Goal: Task Accomplishment & Management: Manage account settings

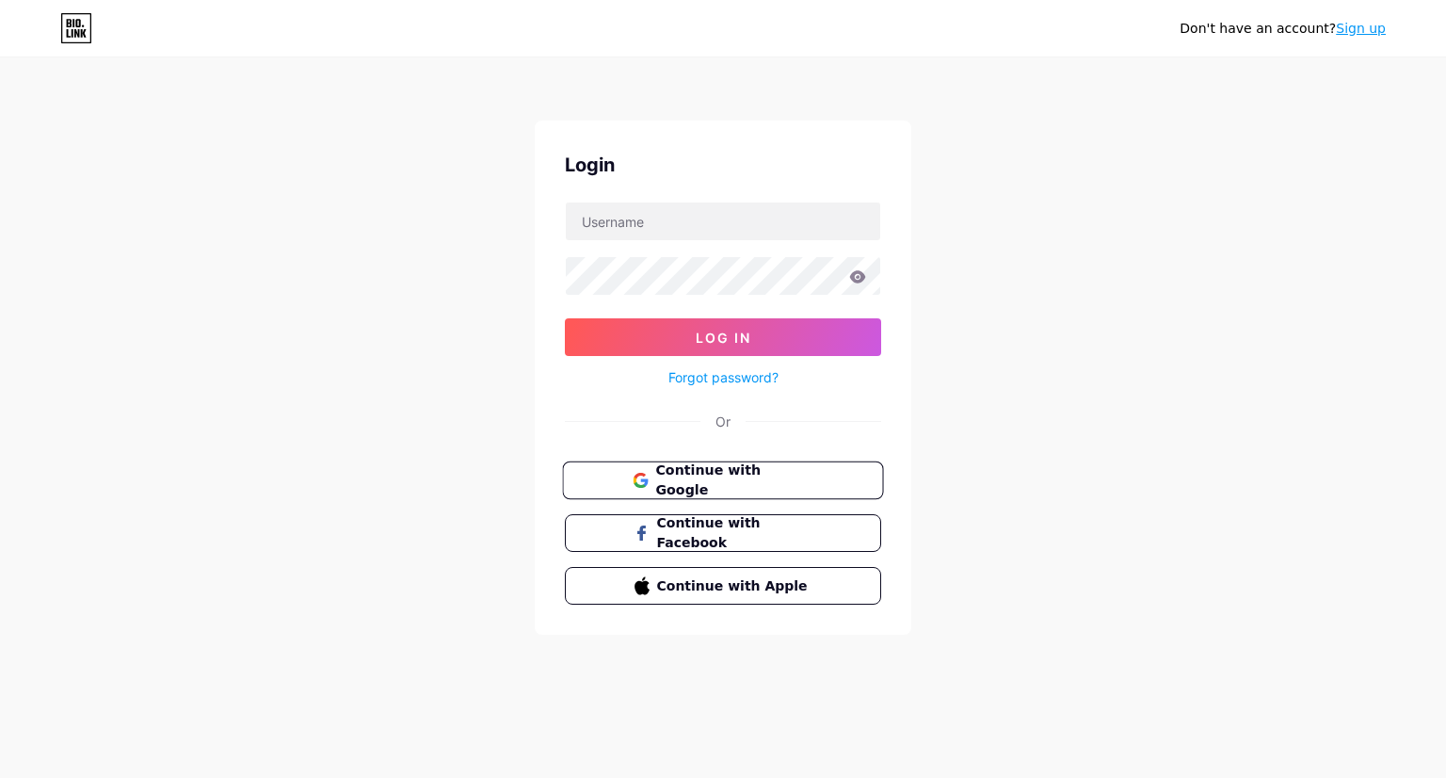
click at [725, 479] on span "Continue with Google" at bounding box center [733, 480] width 157 height 40
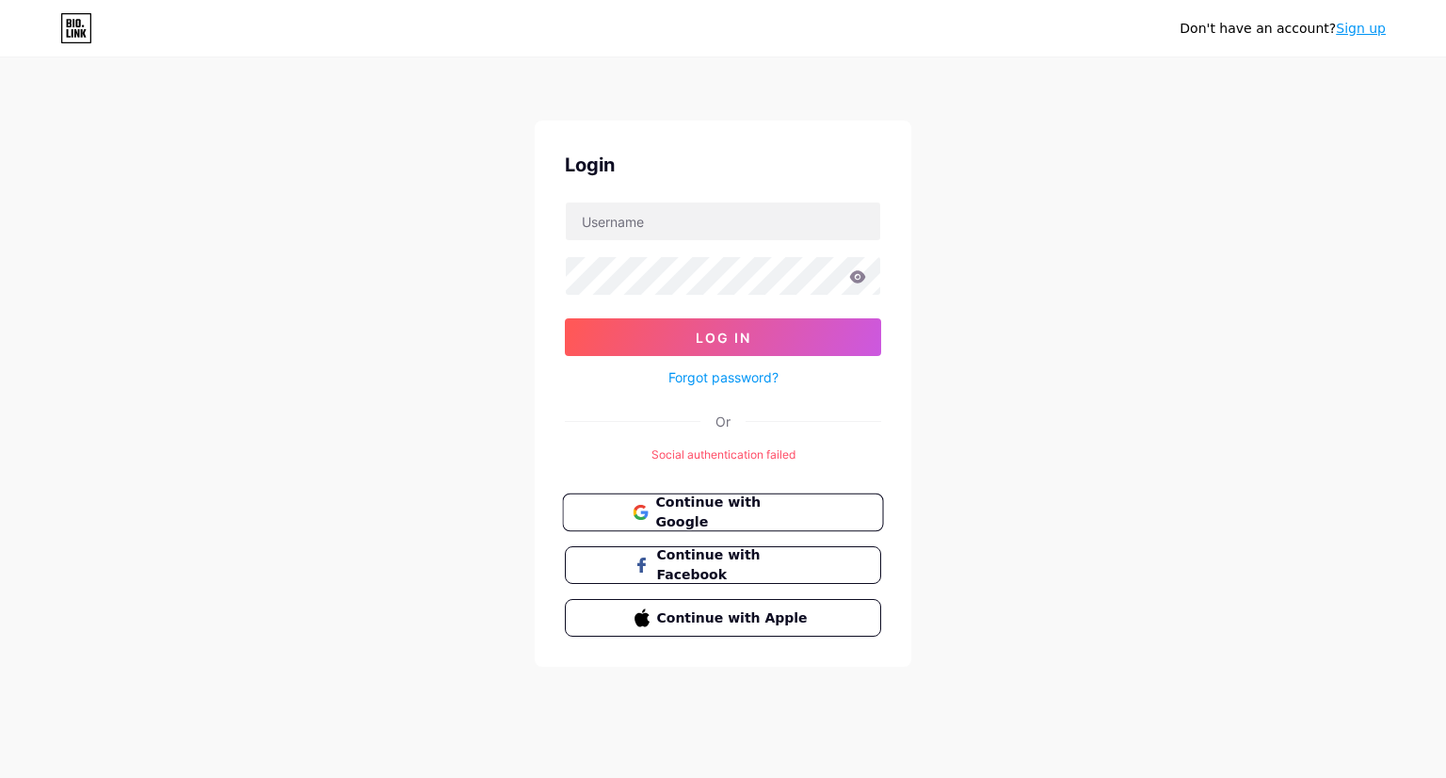
click at [721, 505] on span "Continue with Google" at bounding box center [733, 512] width 157 height 40
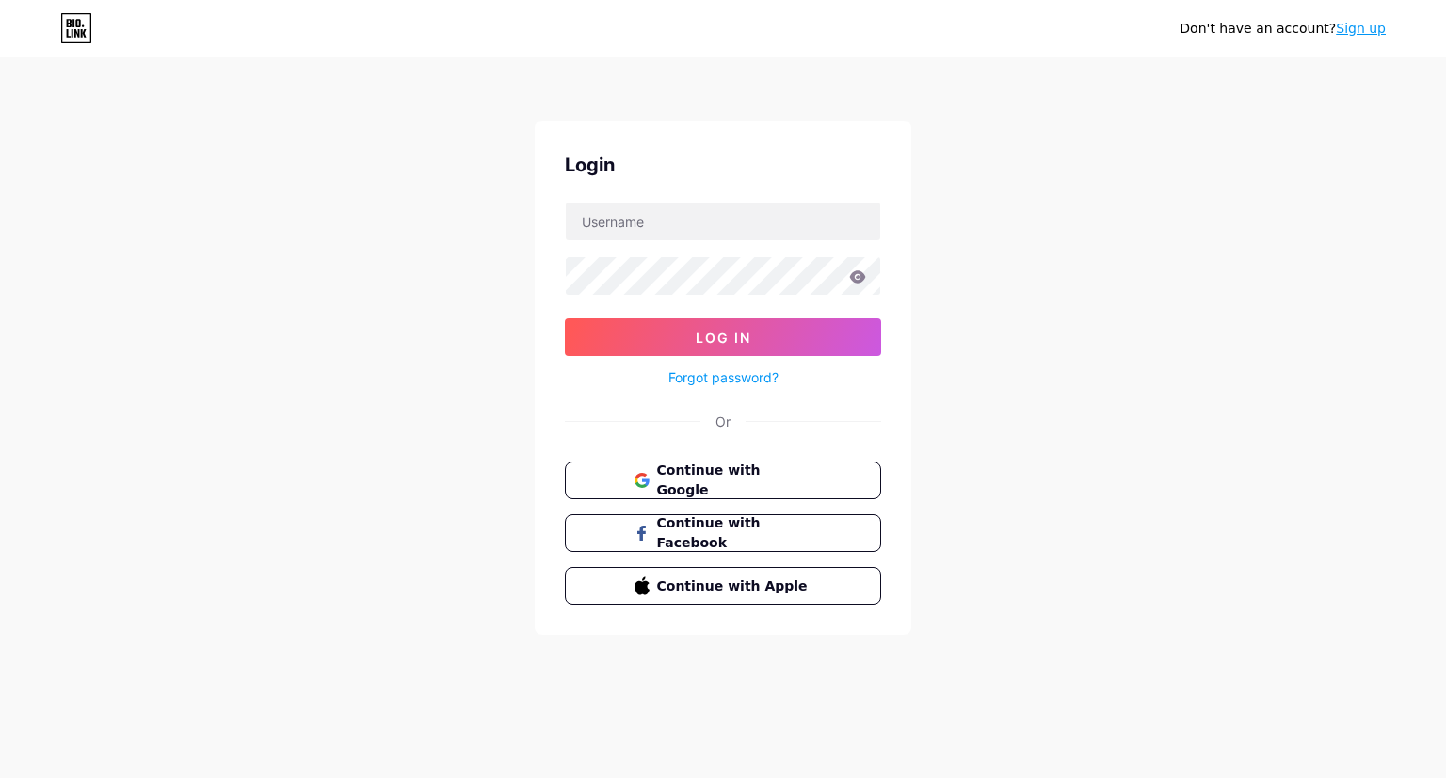
click at [1375, 31] on link "Sign up" at bounding box center [1361, 28] width 50 height 15
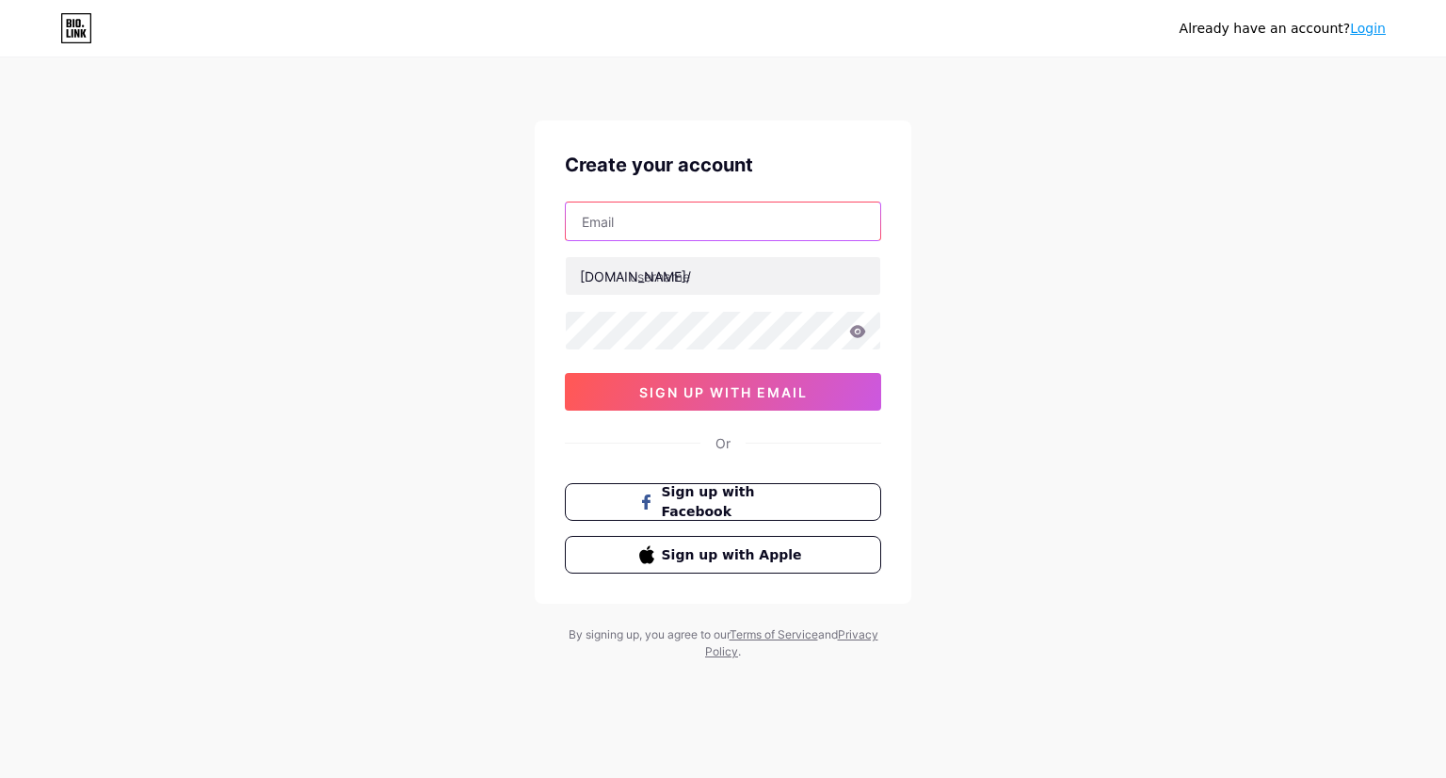
click at [826, 212] on input "text" at bounding box center [723, 221] width 314 height 38
type input "[EMAIL_ADDRESS][DOMAIN_NAME]"
type input "naomi_sil2027"
click at [1064, 307] on div "Already have an account? Login Create your account naominoelle03@gmail.com bio.…" at bounding box center [723, 360] width 1446 height 720
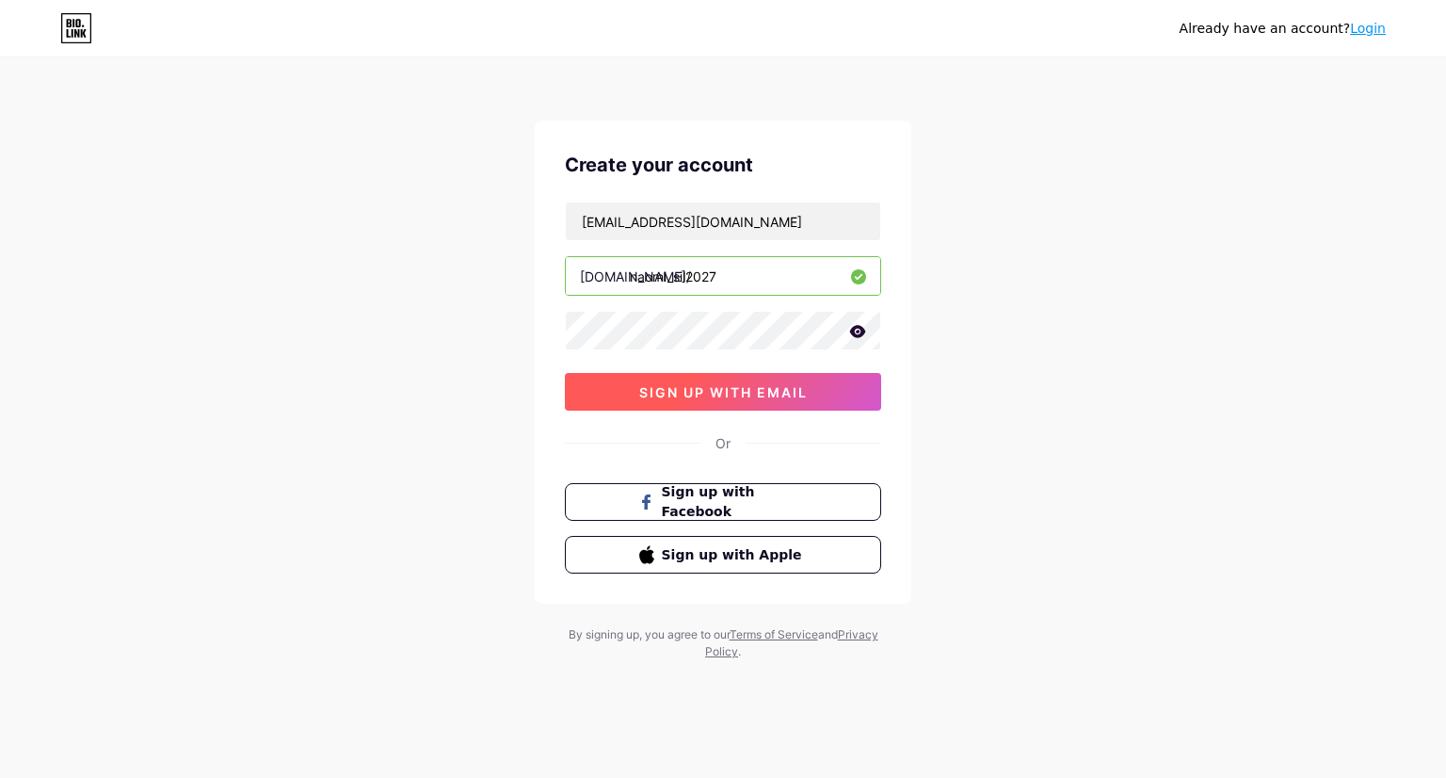
click at [848, 391] on button "sign up with email" at bounding box center [723, 392] width 316 height 38
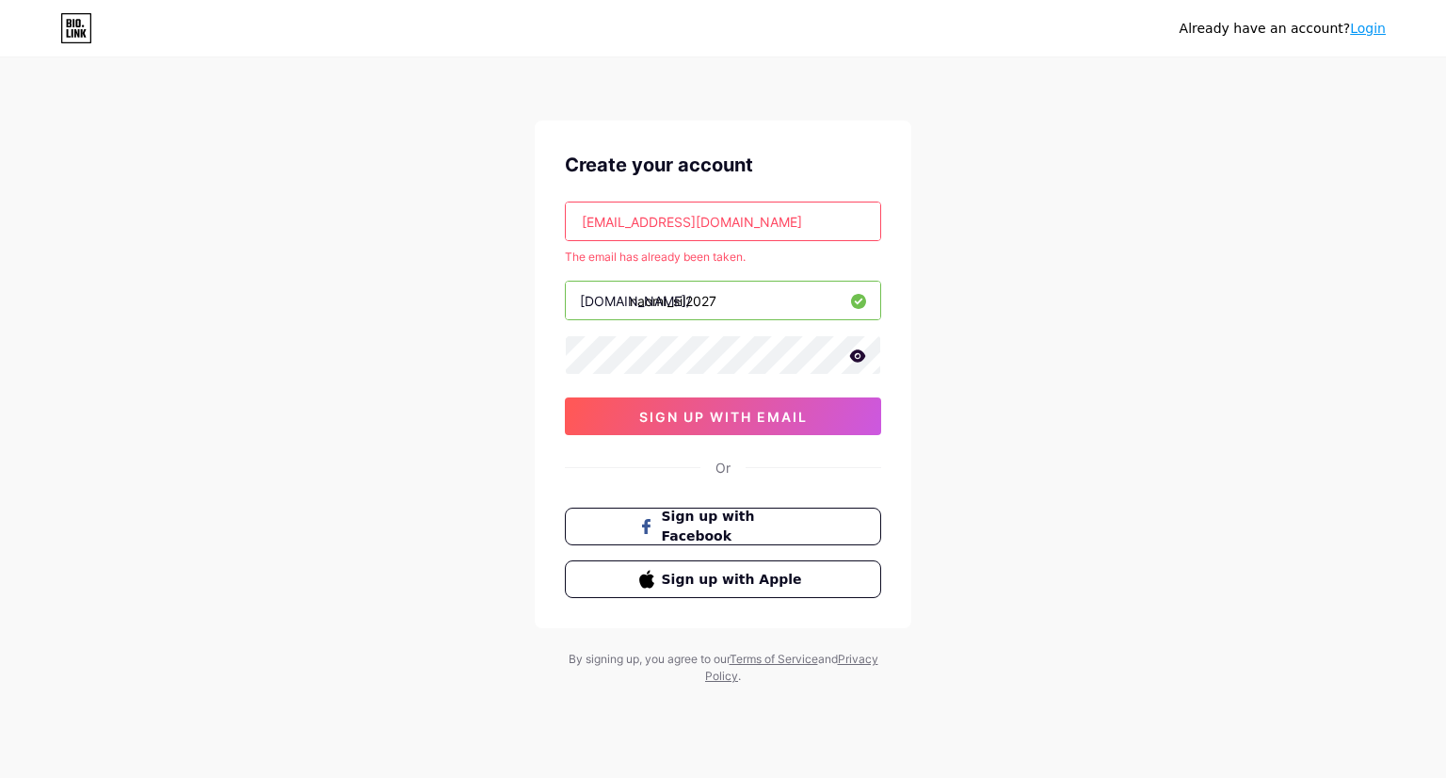
click at [1368, 21] on link "Login" at bounding box center [1368, 28] width 36 height 15
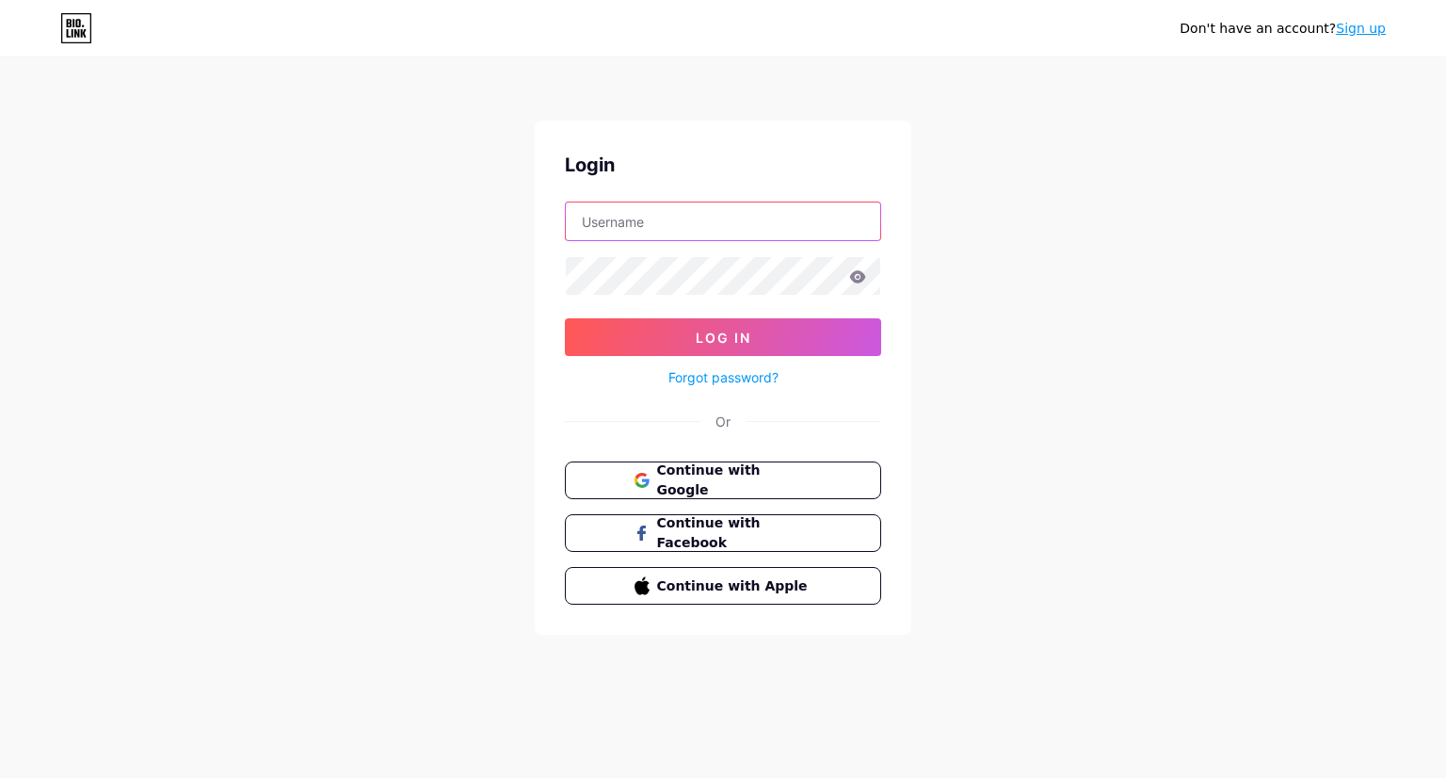
click at [742, 227] on input "text" at bounding box center [723, 221] width 314 height 38
type input "[EMAIL_ADDRESS][DOMAIN_NAME]"
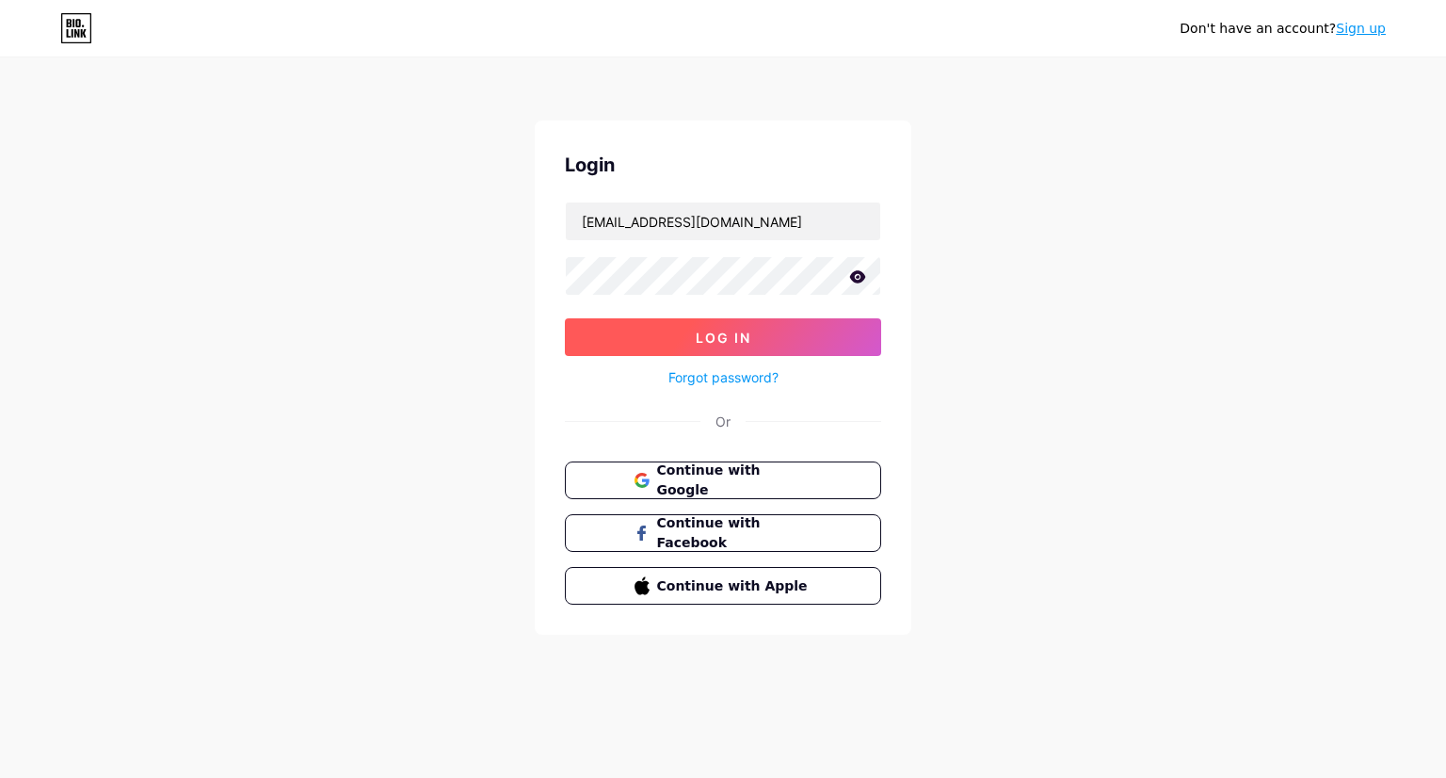
click at [752, 325] on button "Log In" at bounding box center [723, 337] width 316 height 38
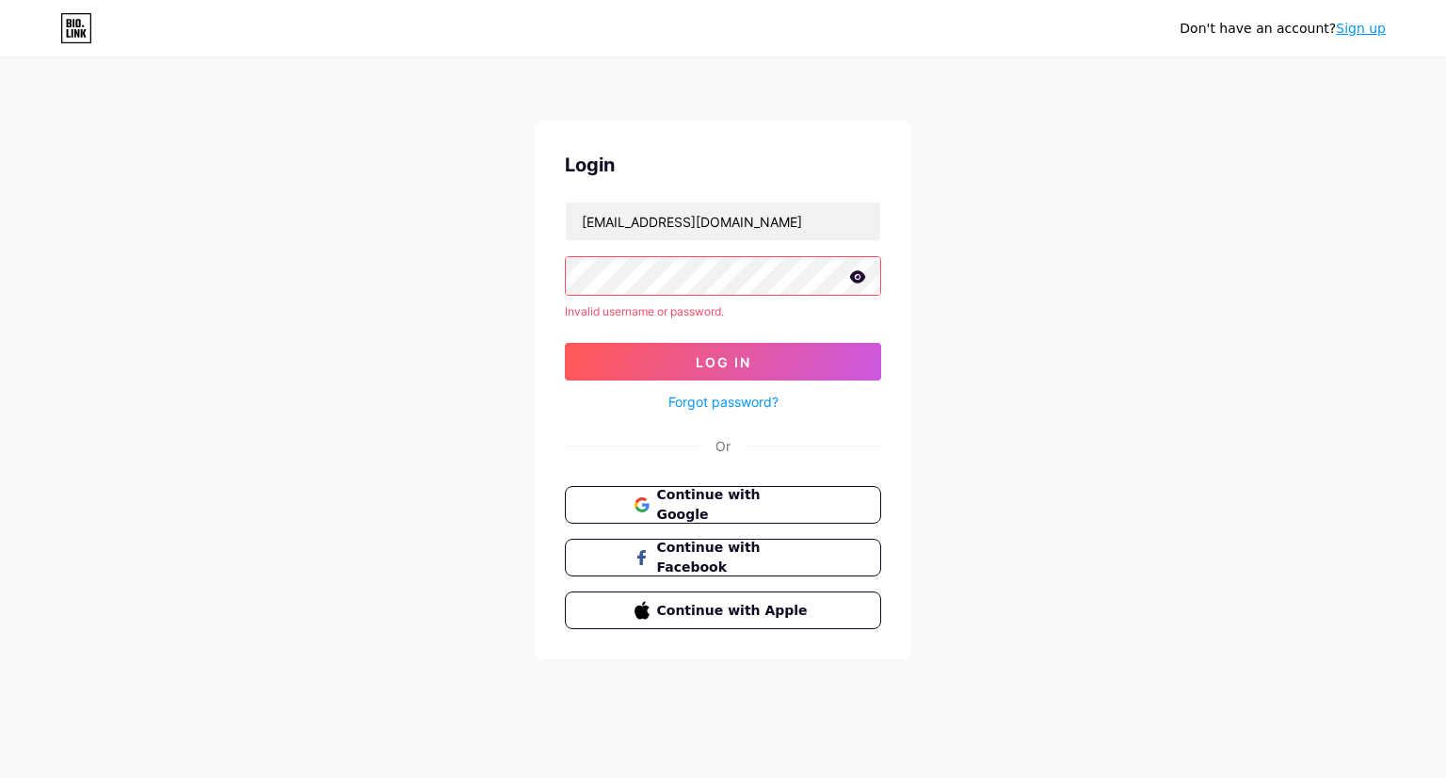
drag, startPoint x: 752, startPoint y: 325, endPoint x: 710, endPoint y: 398, distance: 84.8
click at [710, 398] on form "naominoelle03@gmail.com Invalid username or password. Log In Forgot password?" at bounding box center [723, 307] width 316 height 212
click at [723, 400] on link "Forgot password?" at bounding box center [723, 402] width 110 height 20
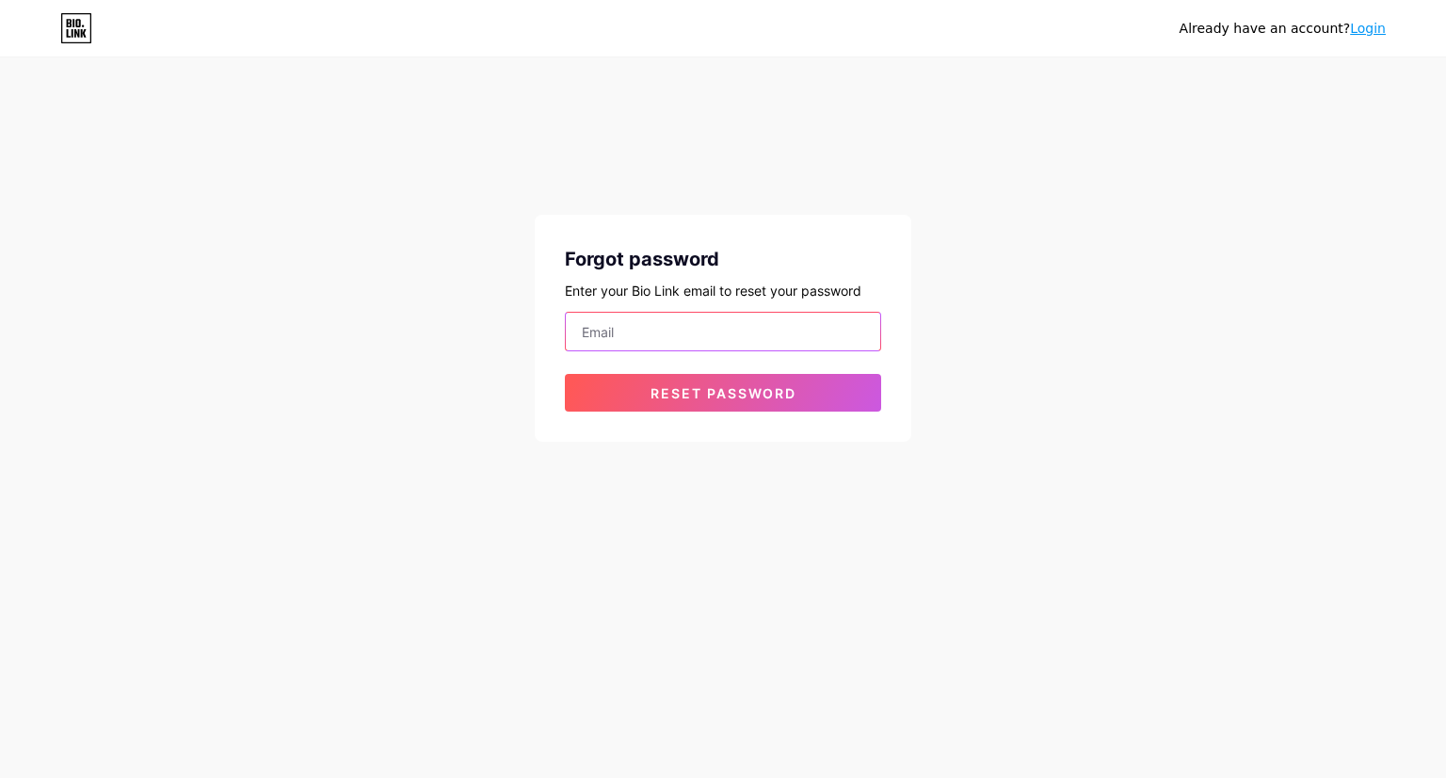
click at [691, 330] on input "email" at bounding box center [723, 332] width 314 height 38
type input "[EMAIL_ADDRESS][DOMAIN_NAME]"
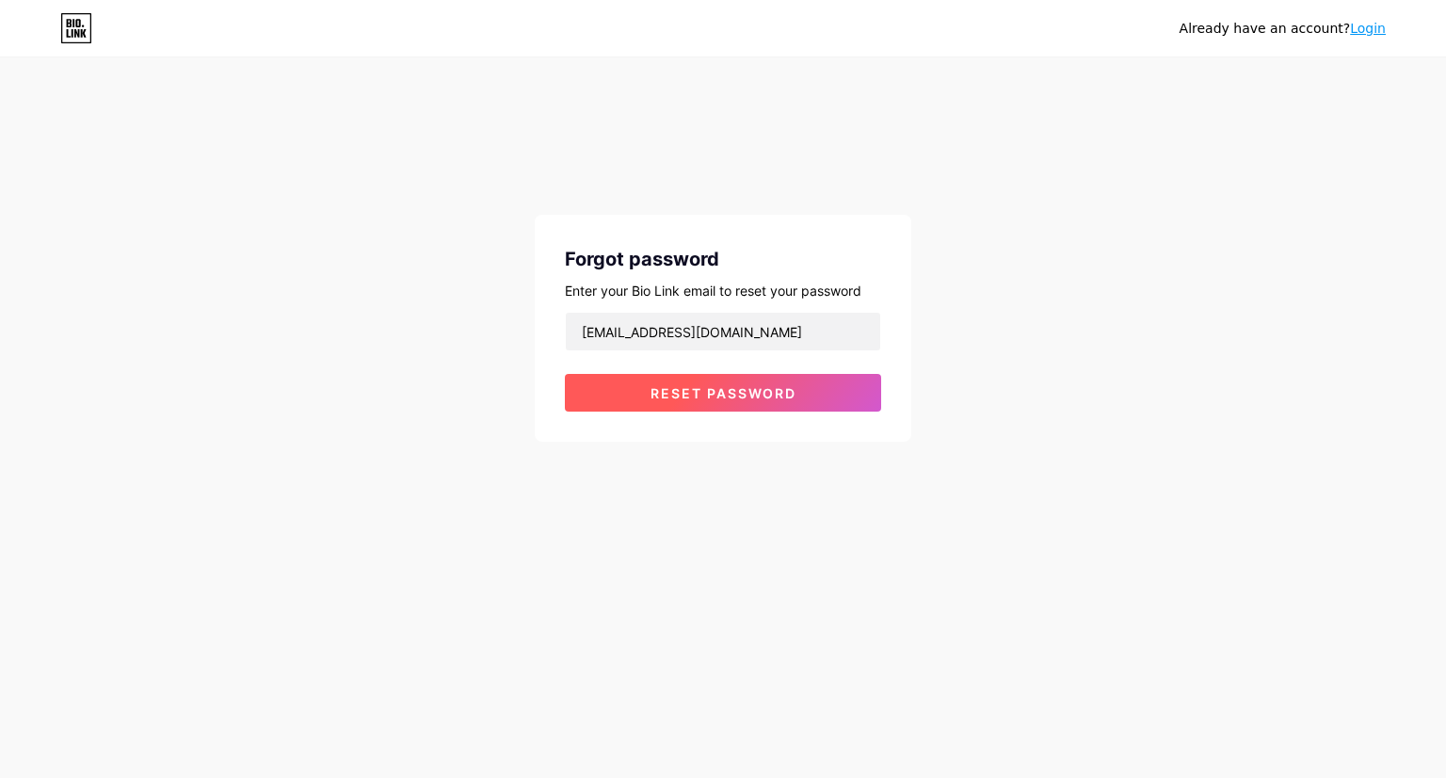
click at [746, 385] on span "Reset password" at bounding box center [723, 393] width 146 height 16
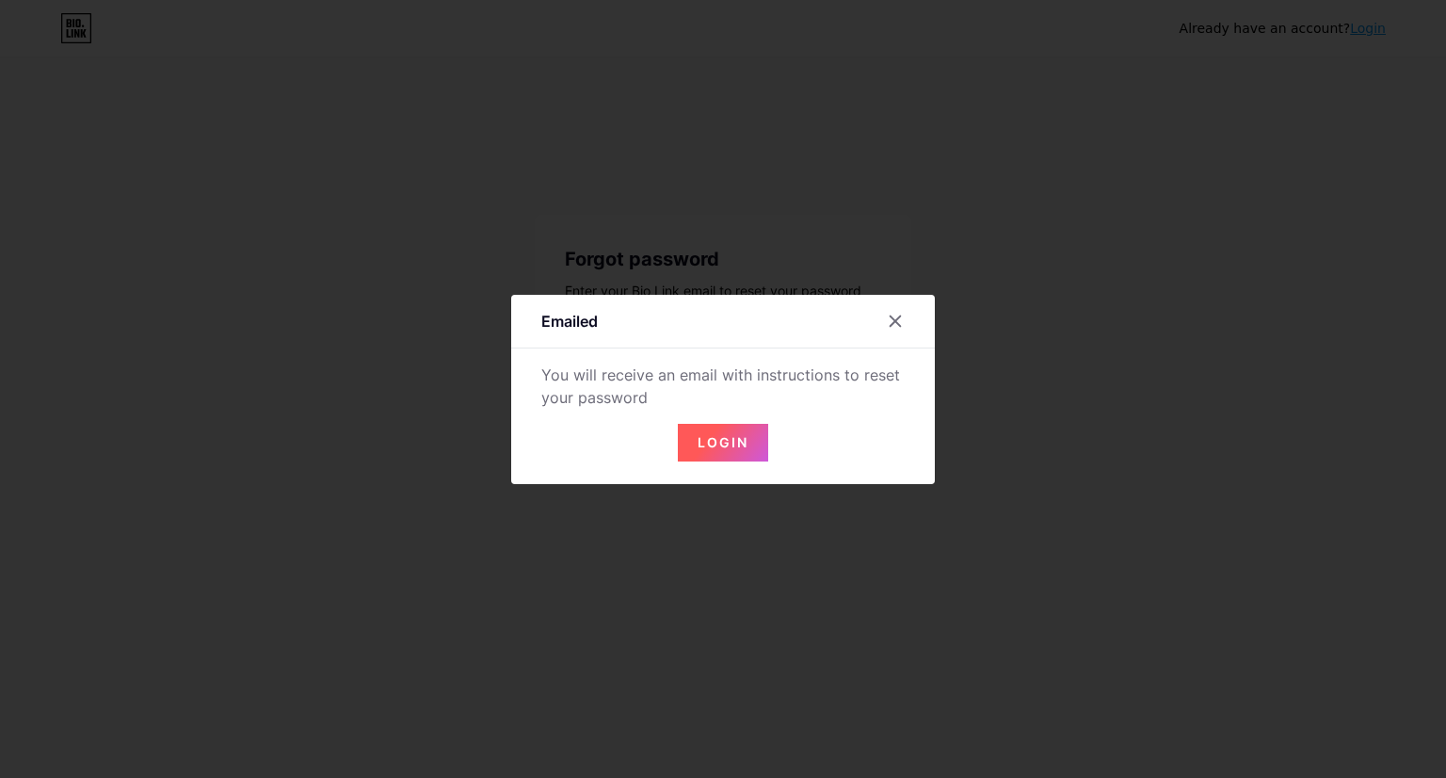
click at [729, 438] on span "Login" at bounding box center [723, 442] width 51 height 16
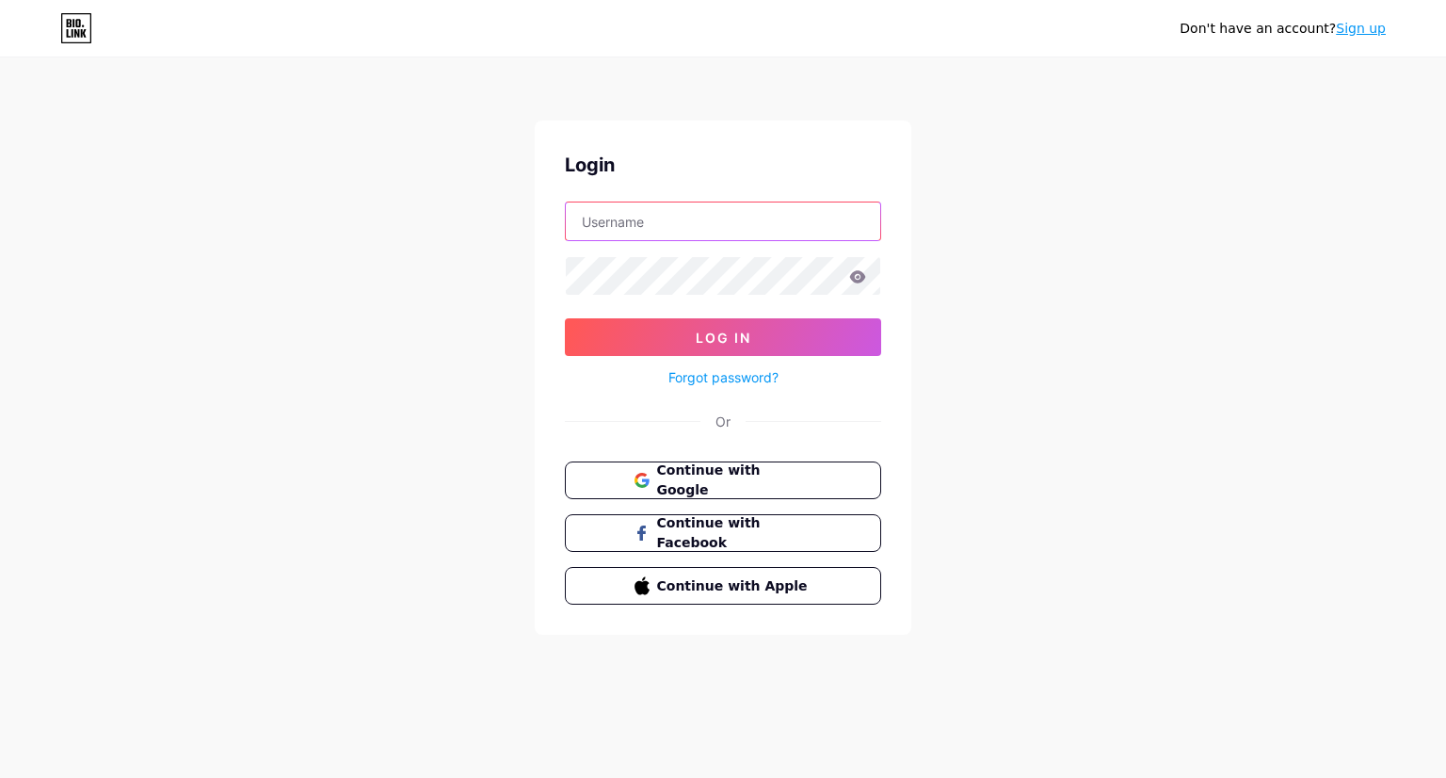
click at [792, 214] on input "text" at bounding box center [723, 221] width 314 height 38
type input "[EMAIL_ADDRESS][DOMAIN_NAME]"
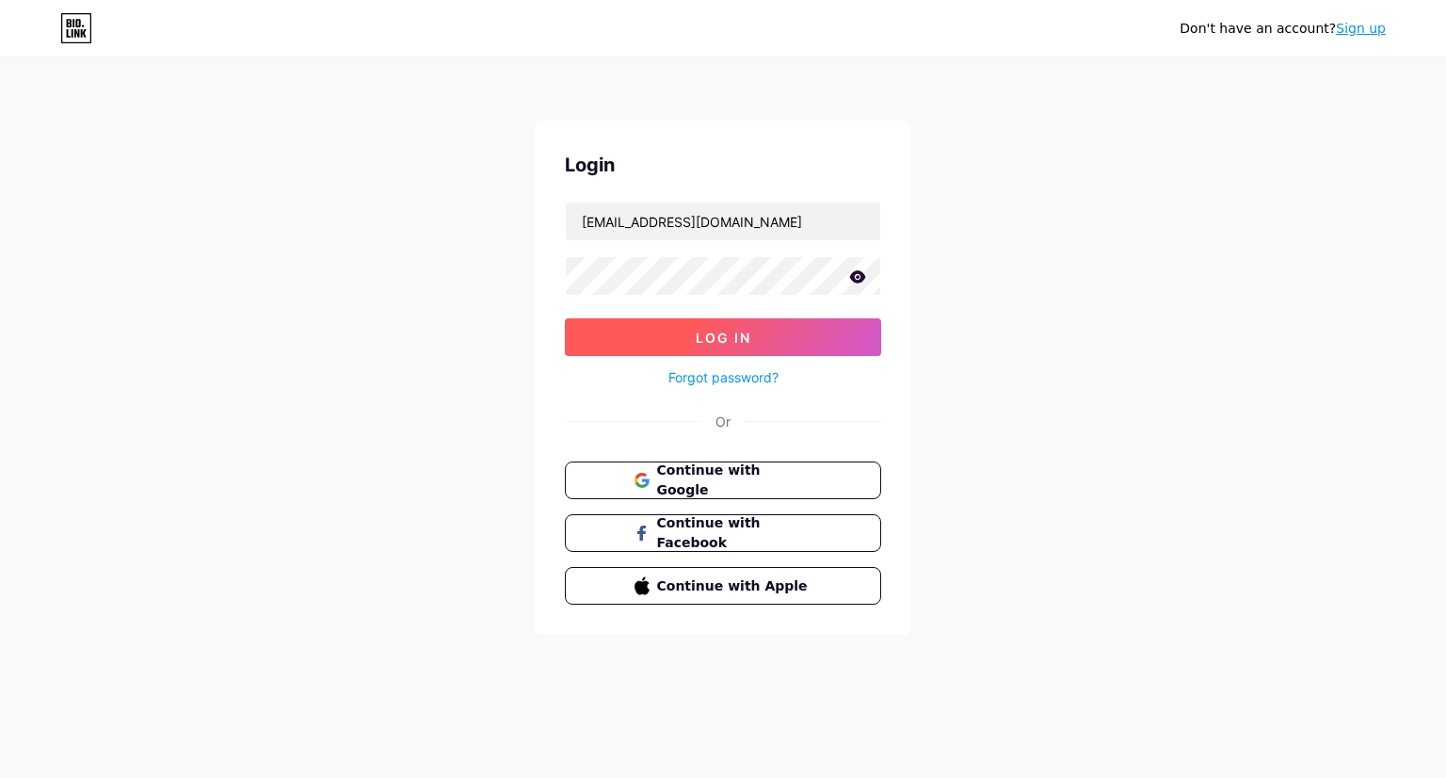
click at [778, 338] on button "Log In" at bounding box center [723, 337] width 316 height 38
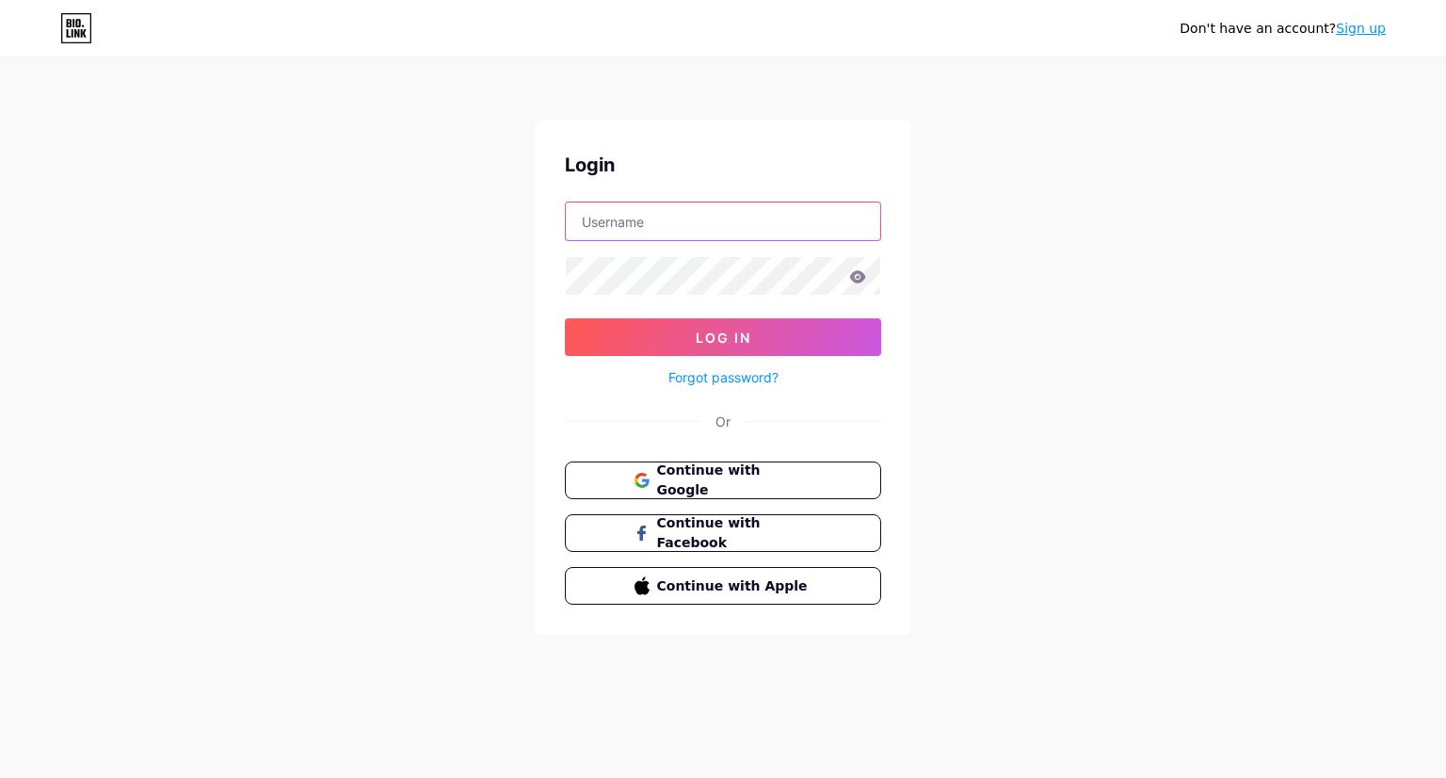
click at [830, 225] on input "text" at bounding box center [723, 221] width 314 height 38
type input "[EMAIL_ADDRESS][DOMAIN_NAME]"
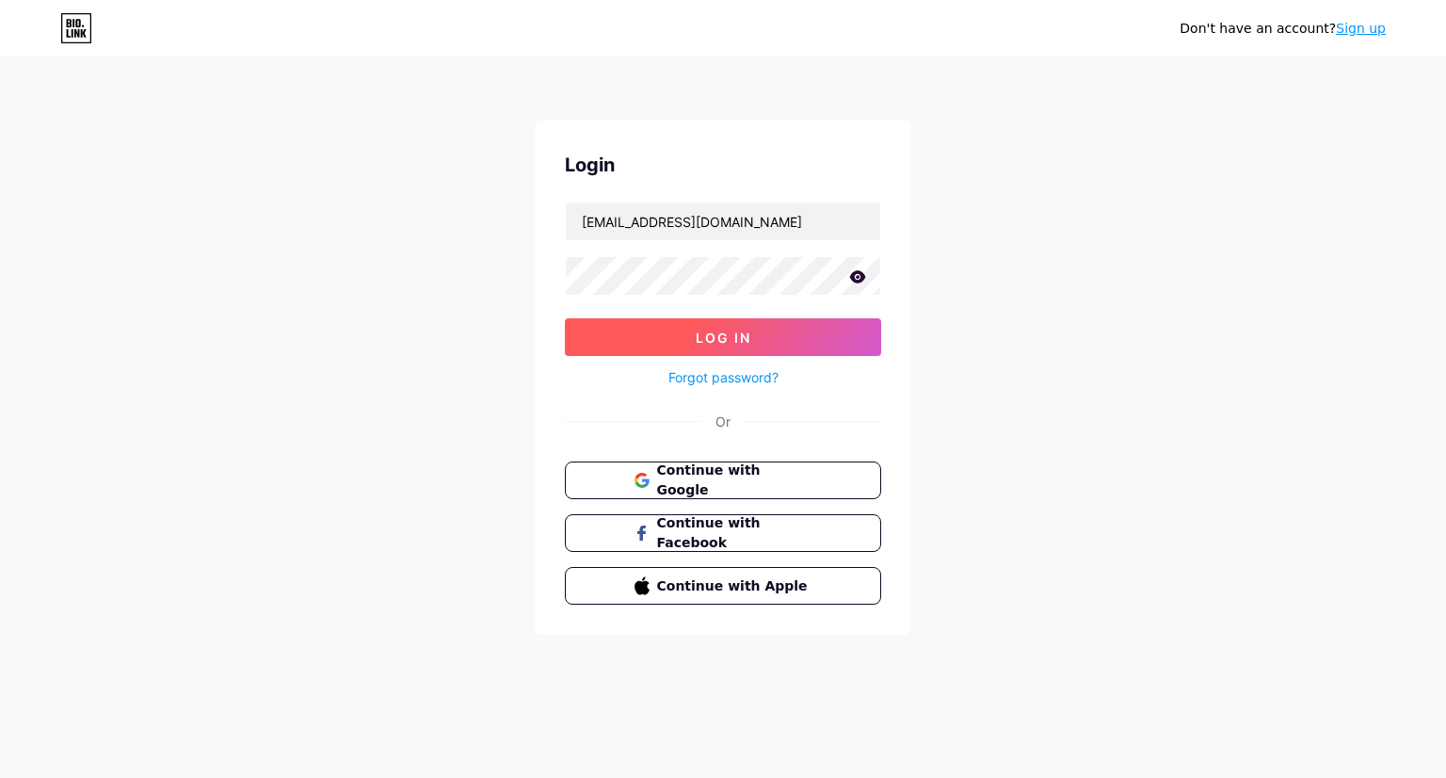
click at [786, 332] on button "Log In" at bounding box center [723, 337] width 316 height 38
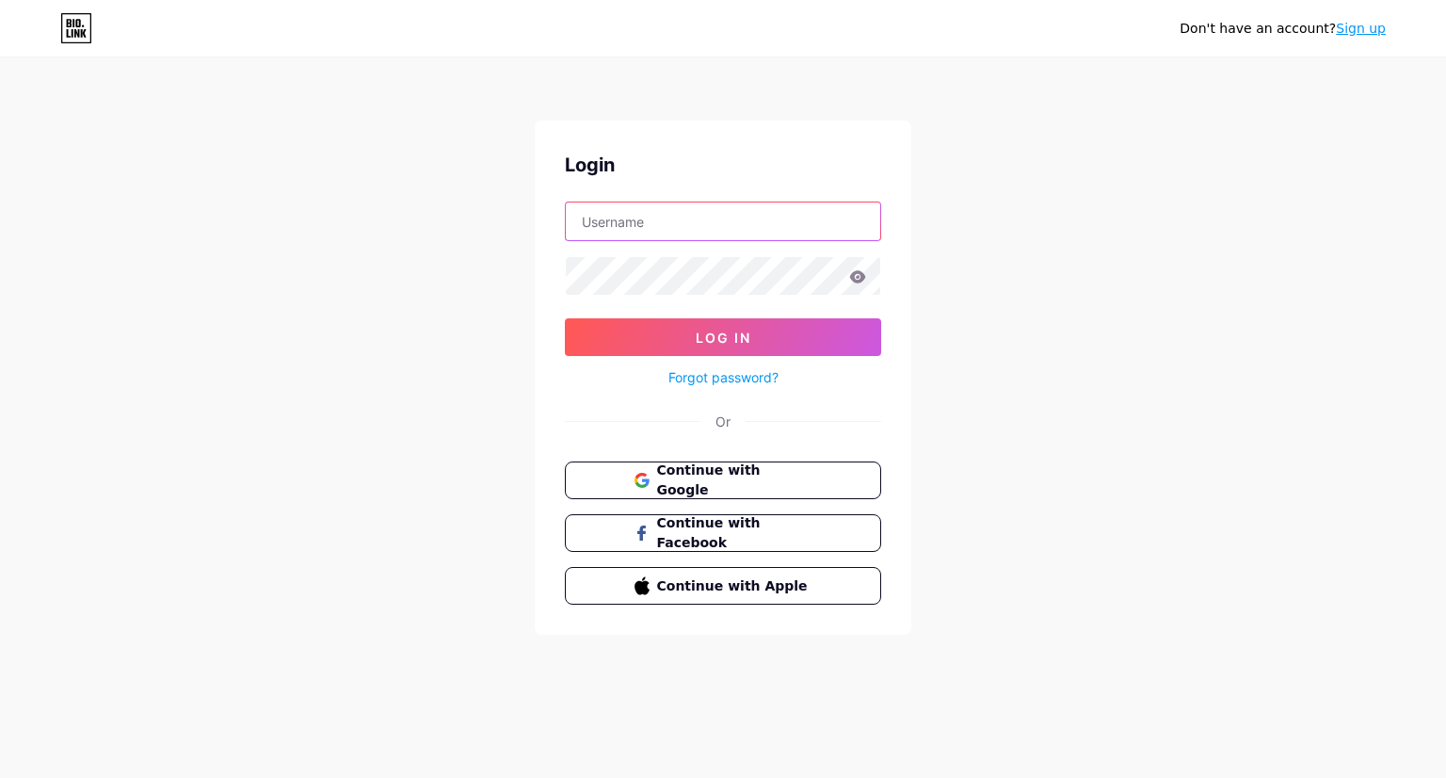
click at [621, 228] on input "text" at bounding box center [723, 221] width 314 height 38
type input "[EMAIL_ADDRESS][DOMAIN_NAME]"
click at [857, 281] on icon at bounding box center [858, 276] width 16 height 12
click at [735, 325] on button "Log In" at bounding box center [723, 337] width 316 height 38
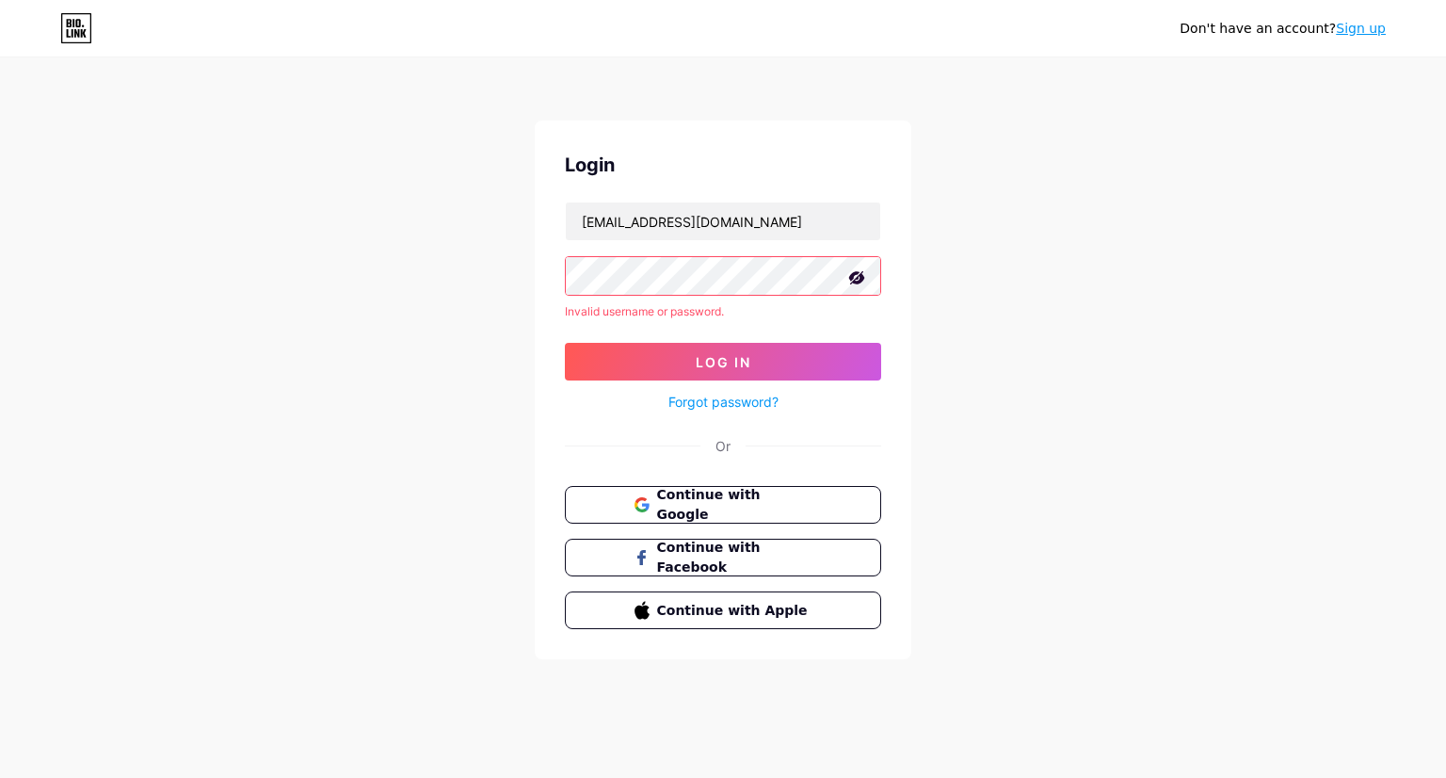
click at [359, 284] on div "Don't have an account? Sign up Login naominoelle03@gmail.com Invalid username o…" at bounding box center [723, 359] width 1446 height 719
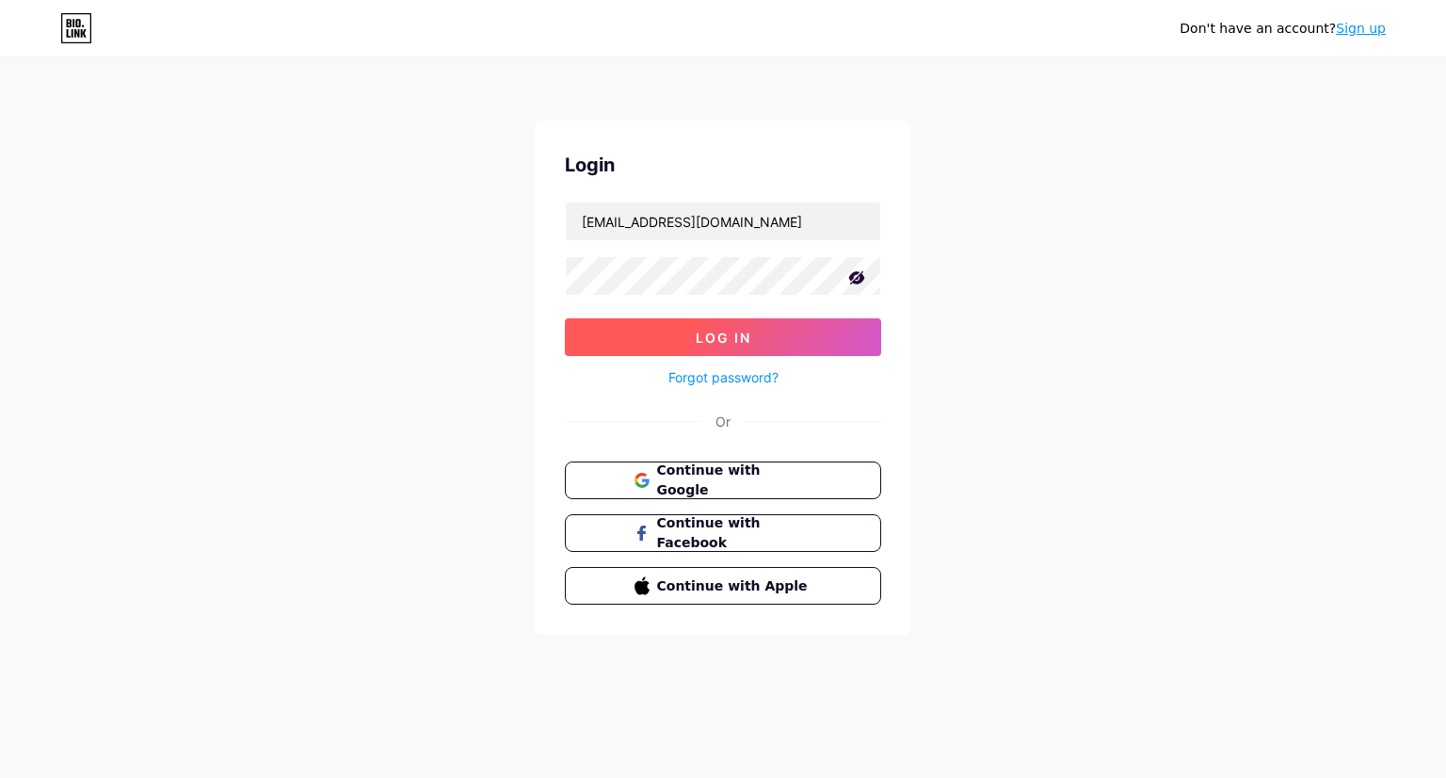
click at [598, 351] on button "Log In" at bounding box center [723, 337] width 316 height 38
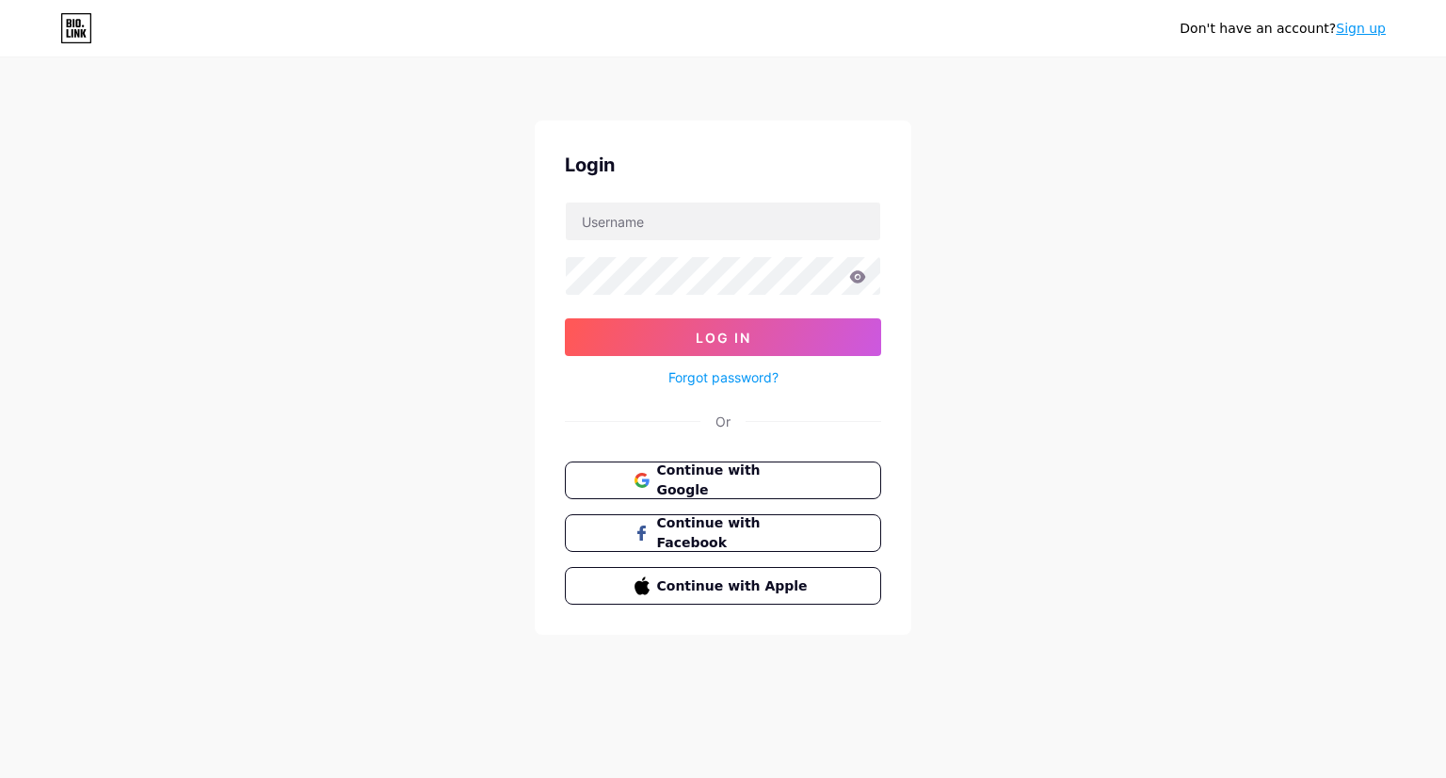
click at [81, 18] on icon at bounding box center [76, 28] width 32 height 30
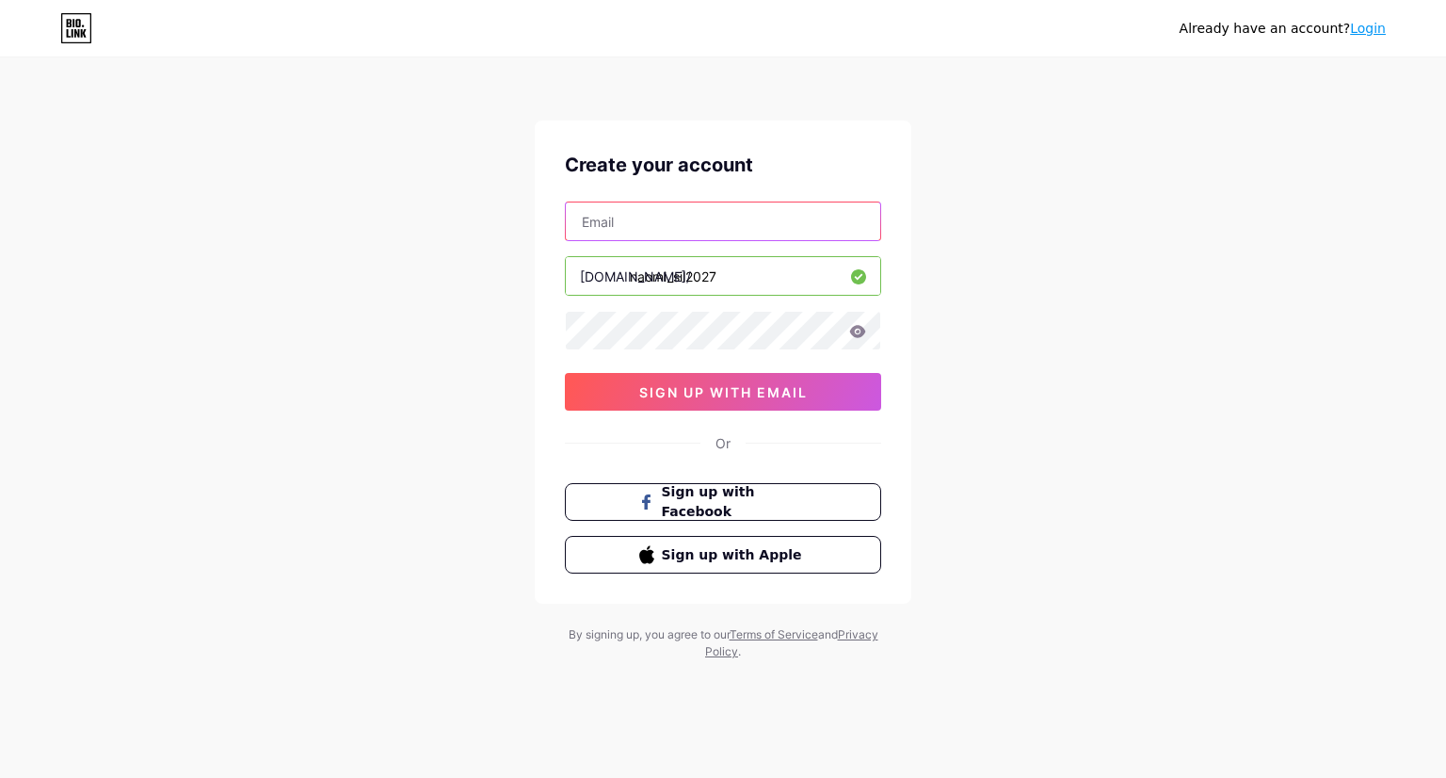
click at [716, 224] on input "text" at bounding box center [723, 221] width 314 height 38
type input "[EMAIL_ADDRESS][DOMAIN_NAME]"
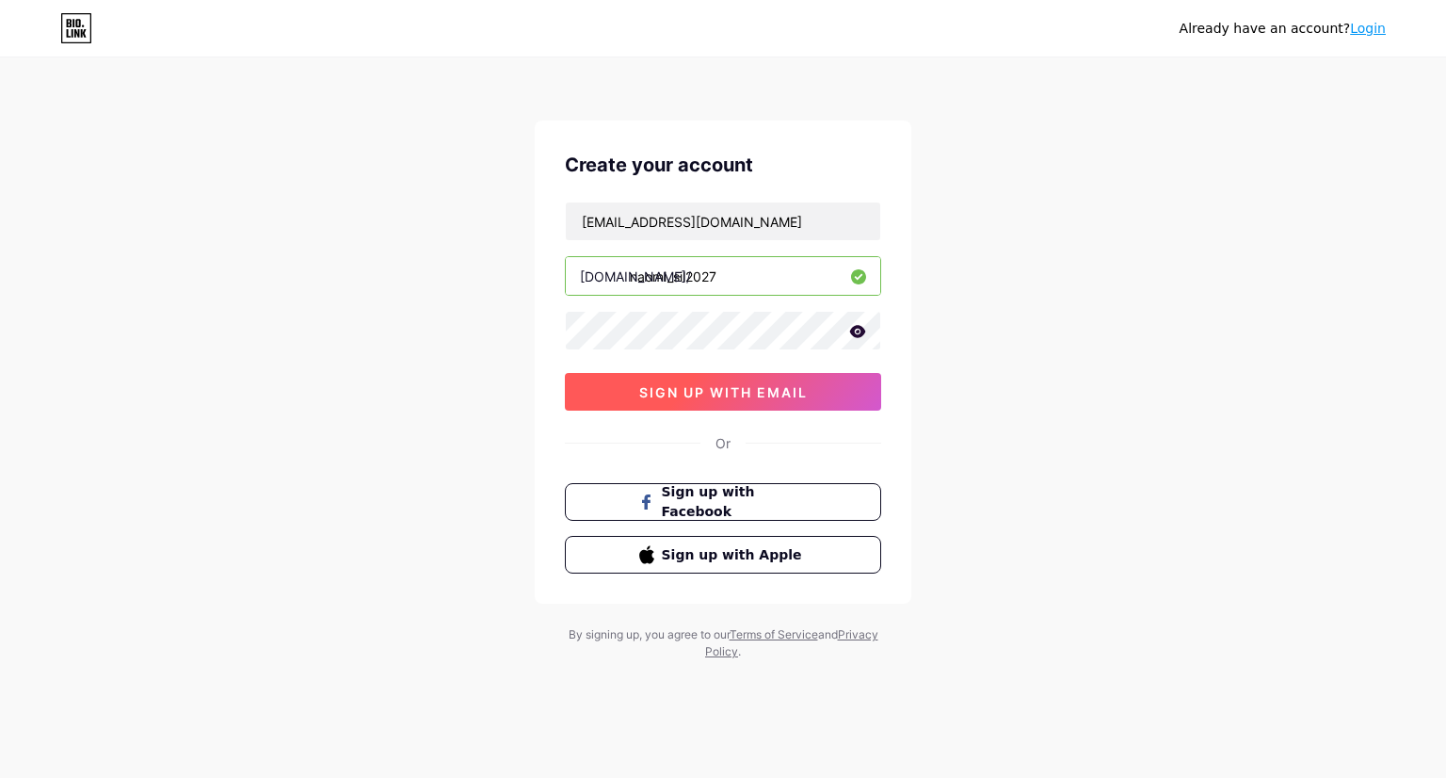
click at [740, 391] on span "sign up with email" at bounding box center [723, 392] width 169 height 16
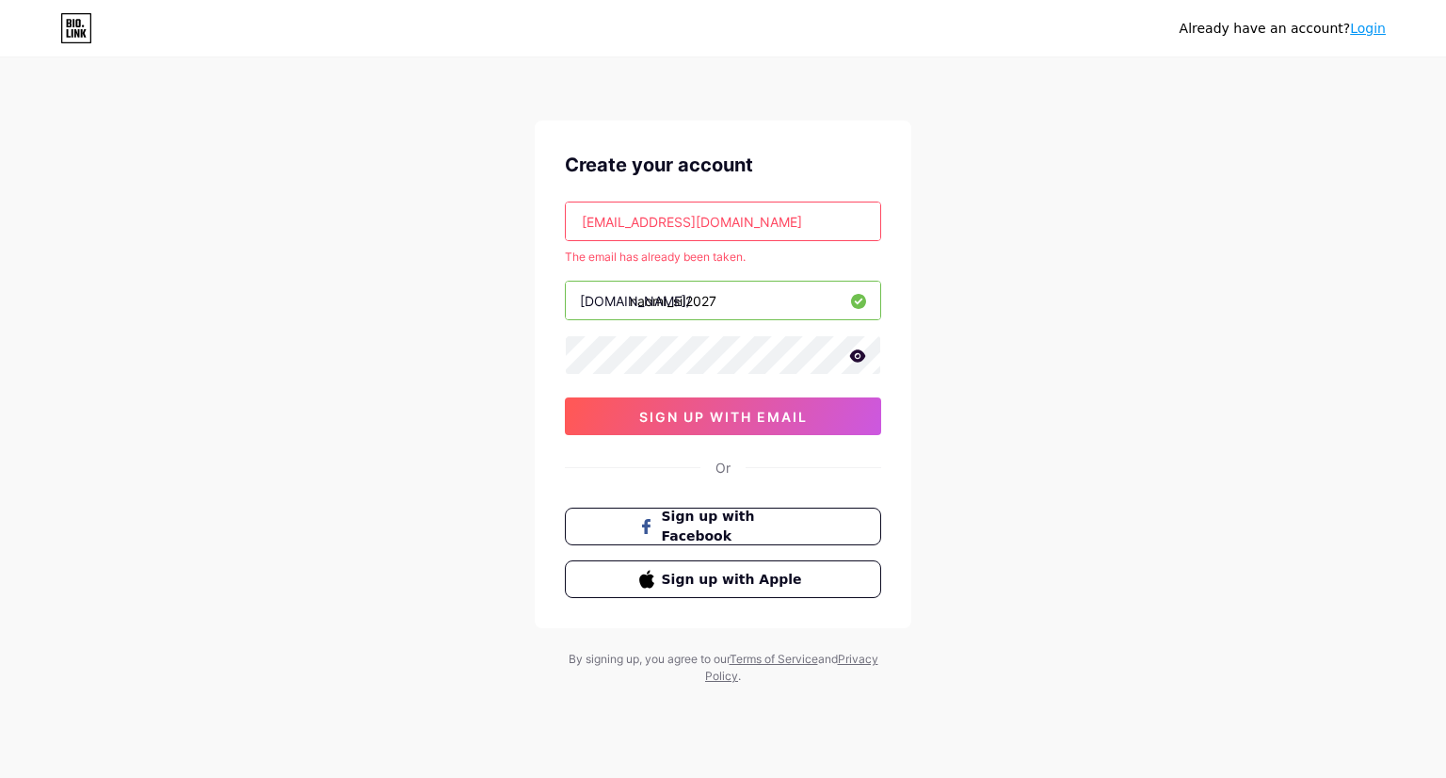
click at [1367, 27] on link "Login" at bounding box center [1368, 28] width 36 height 15
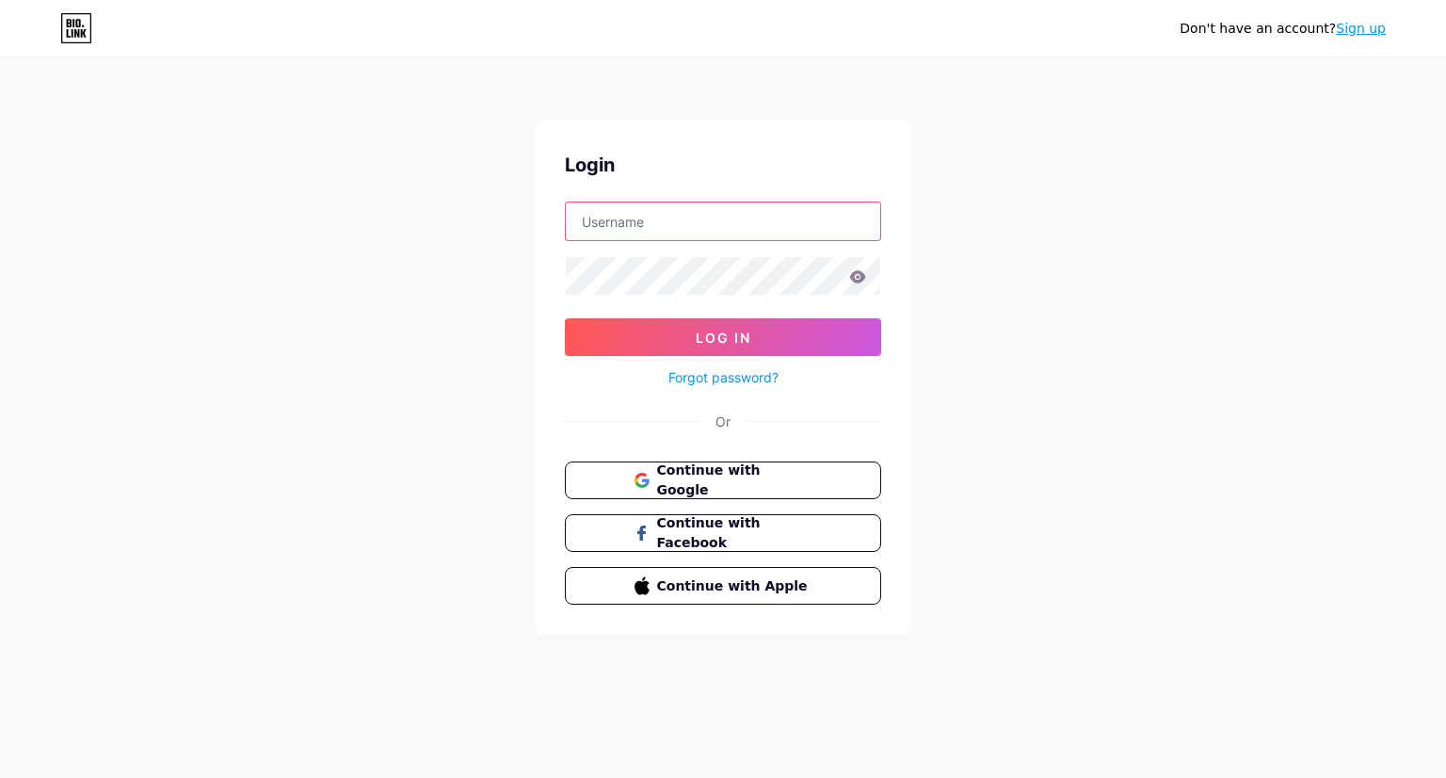
click at [800, 231] on input "text" at bounding box center [723, 221] width 314 height 38
type input "[EMAIL_ADDRESS][DOMAIN_NAME]"
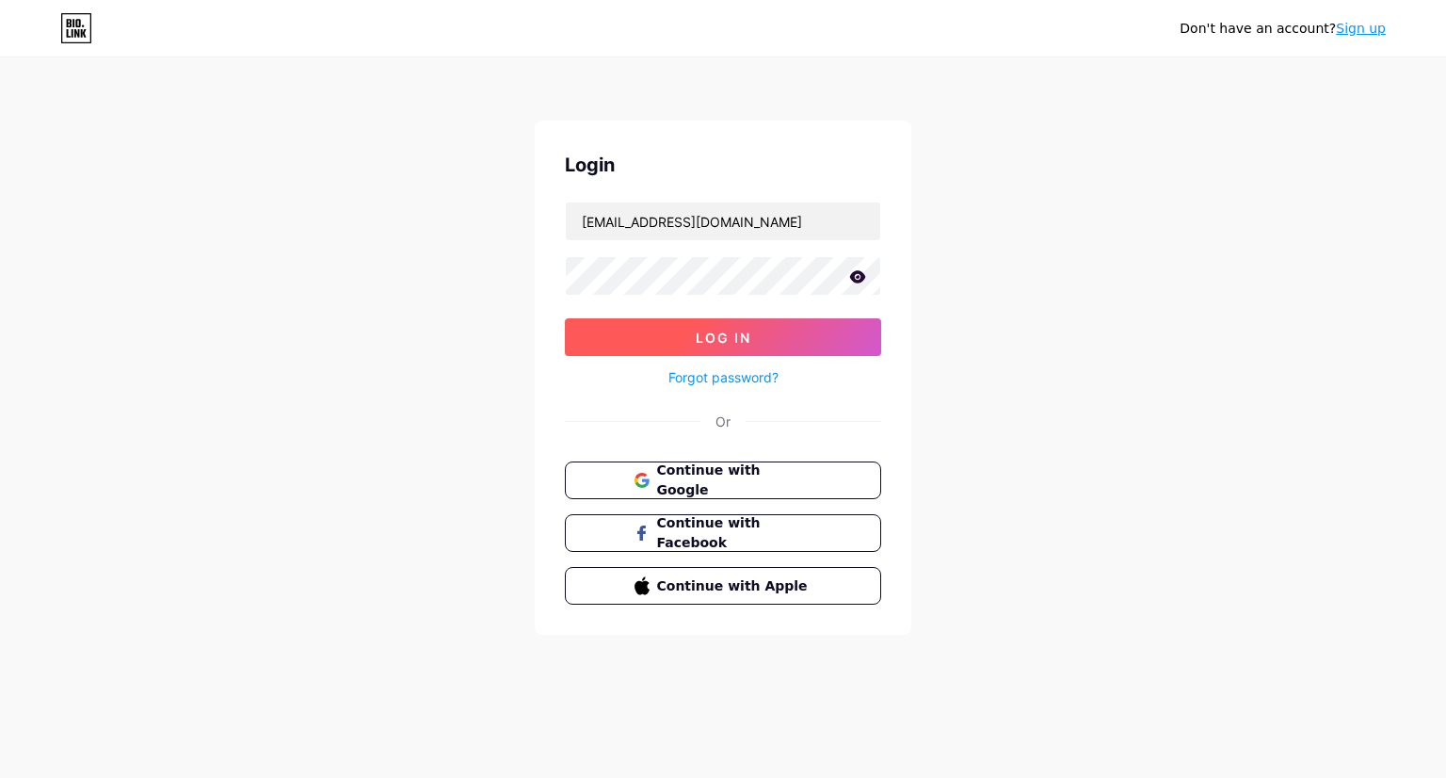
click at [770, 337] on button "Log In" at bounding box center [723, 337] width 316 height 38
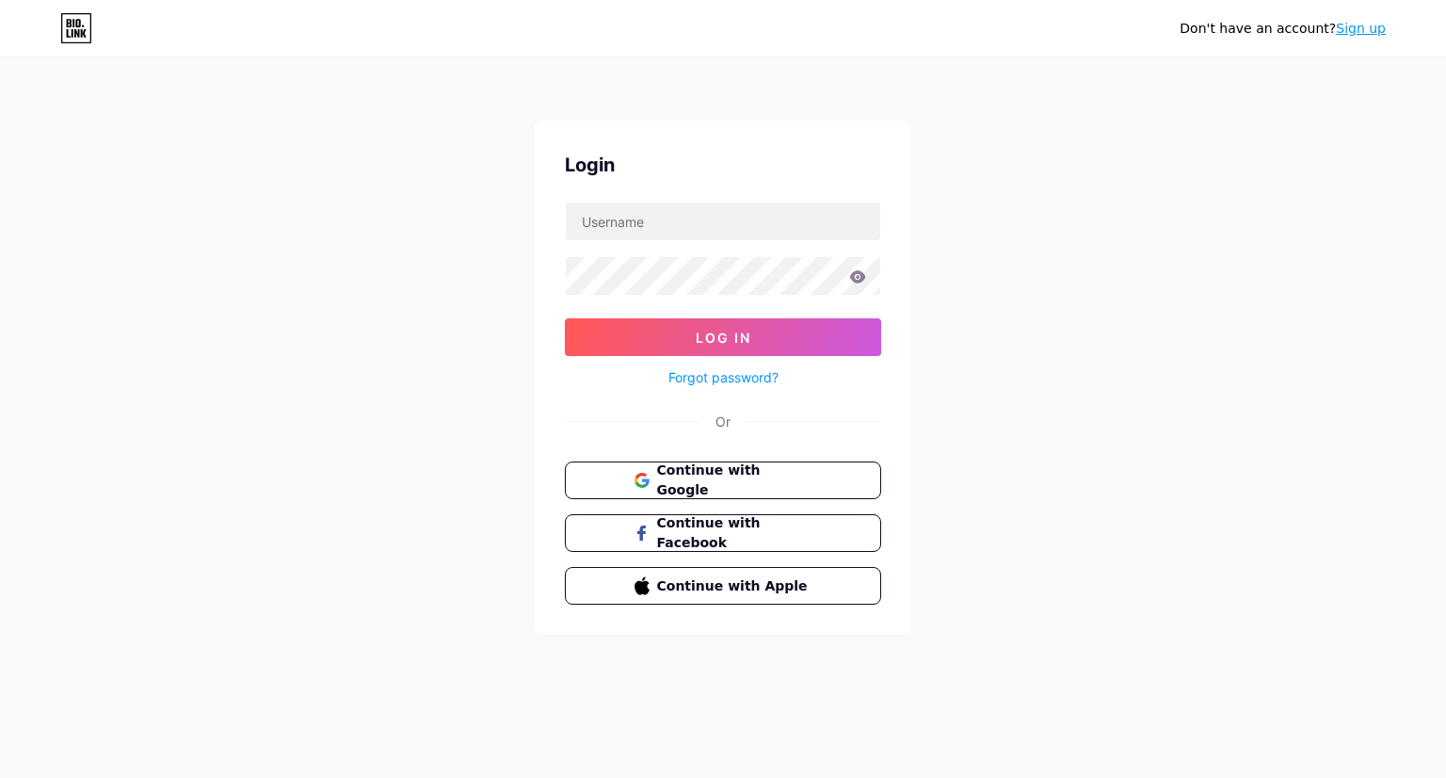
click at [1352, 24] on link "Sign up" at bounding box center [1361, 28] width 50 height 15
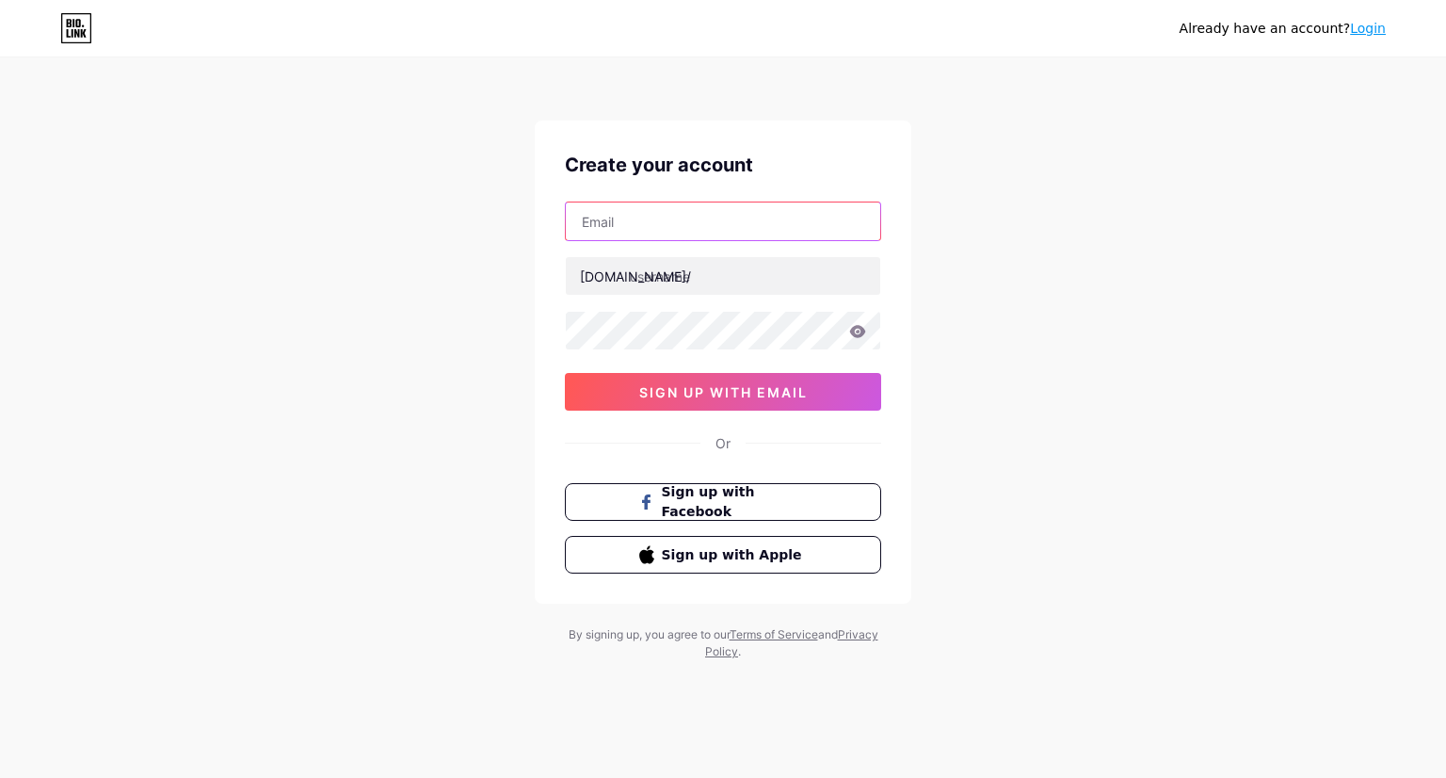
click at [787, 220] on input "text" at bounding box center [723, 221] width 314 height 38
type input "[EMAIL_ADDRESS][DOMAIN_NAME]"
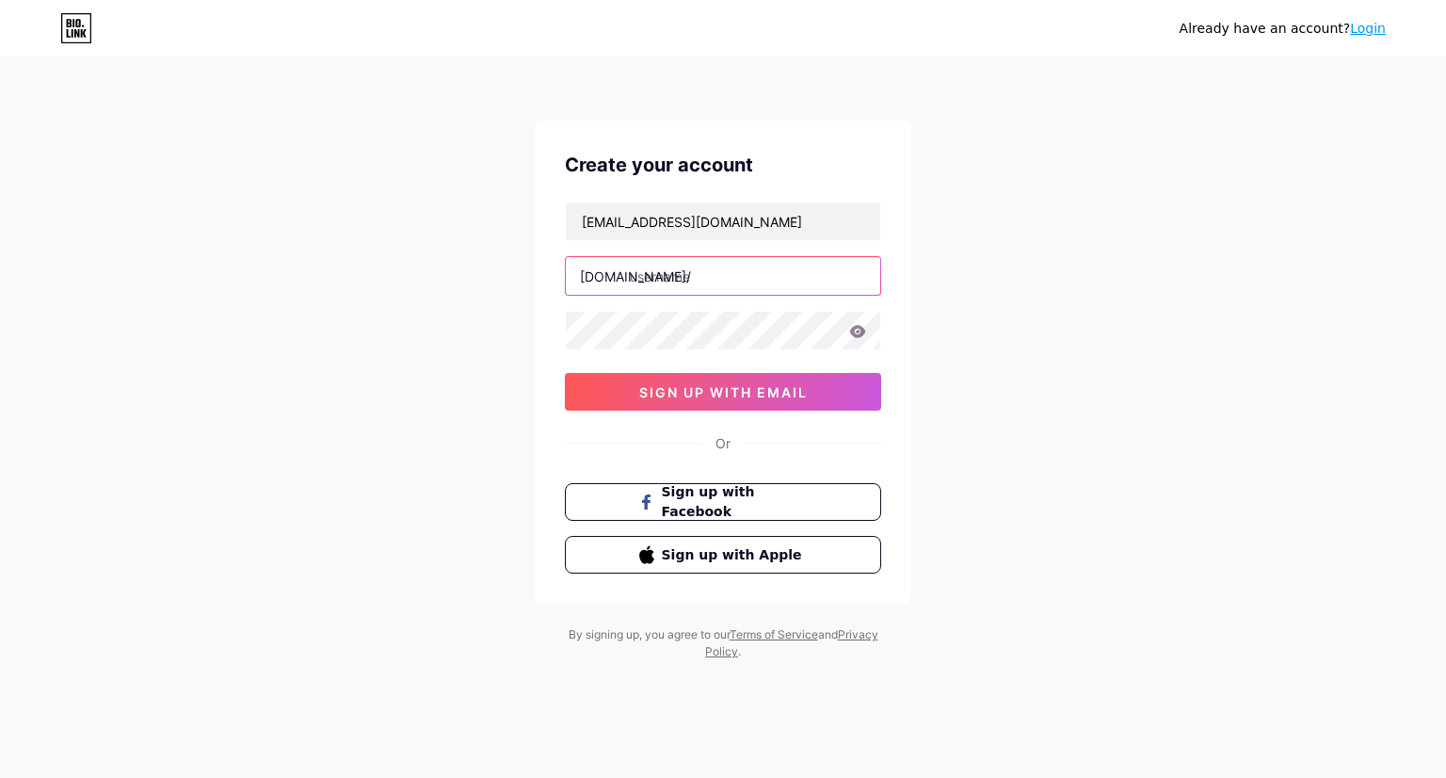
click at [776, 276] on input "text" at bounding box center [723, 276] width 314 height 38
type input "naomi_sil2027"
click at [855, 330] on icon at bounding box center [857, 331] width 17 height 13
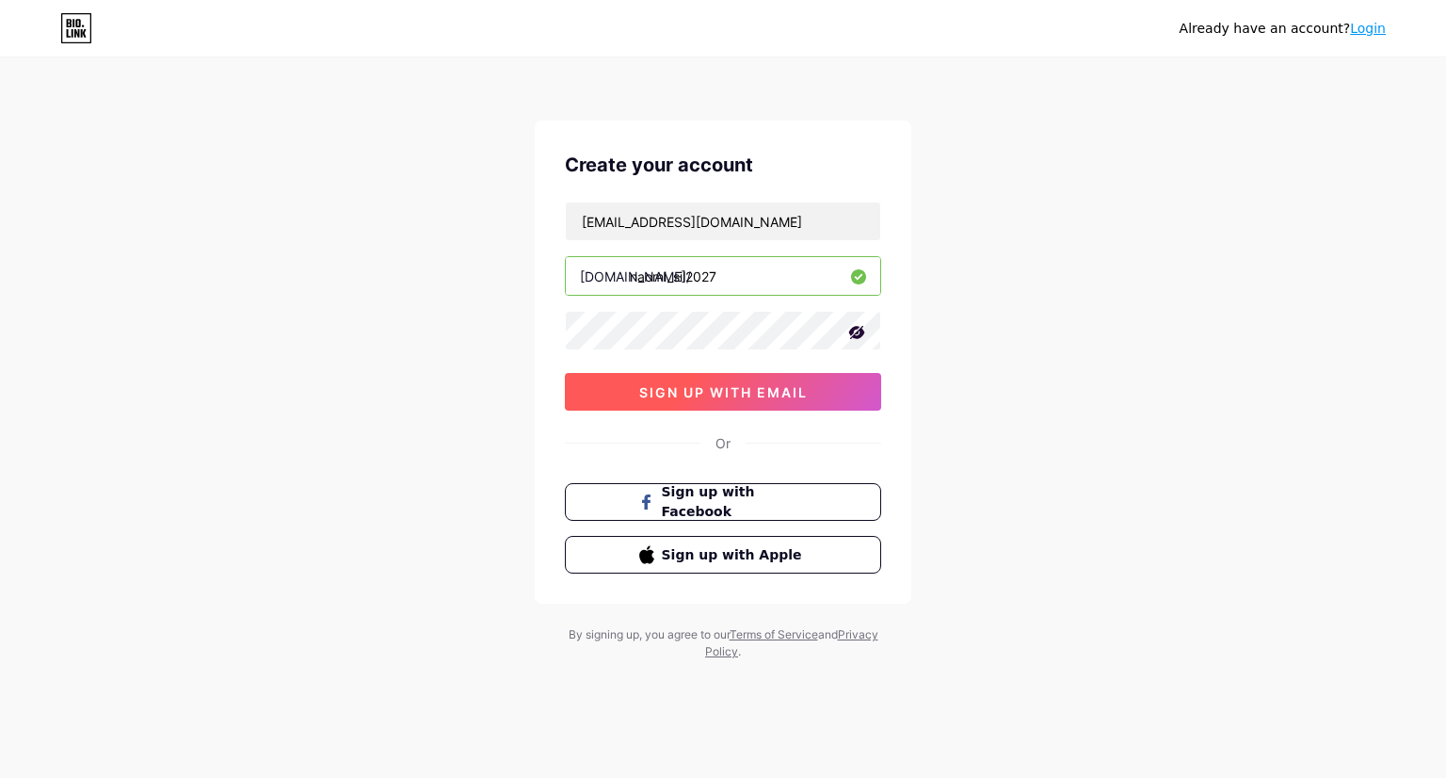
click at [650, 393] on span "sign up with email" at bounding box center [723, 392] width 169 height 16
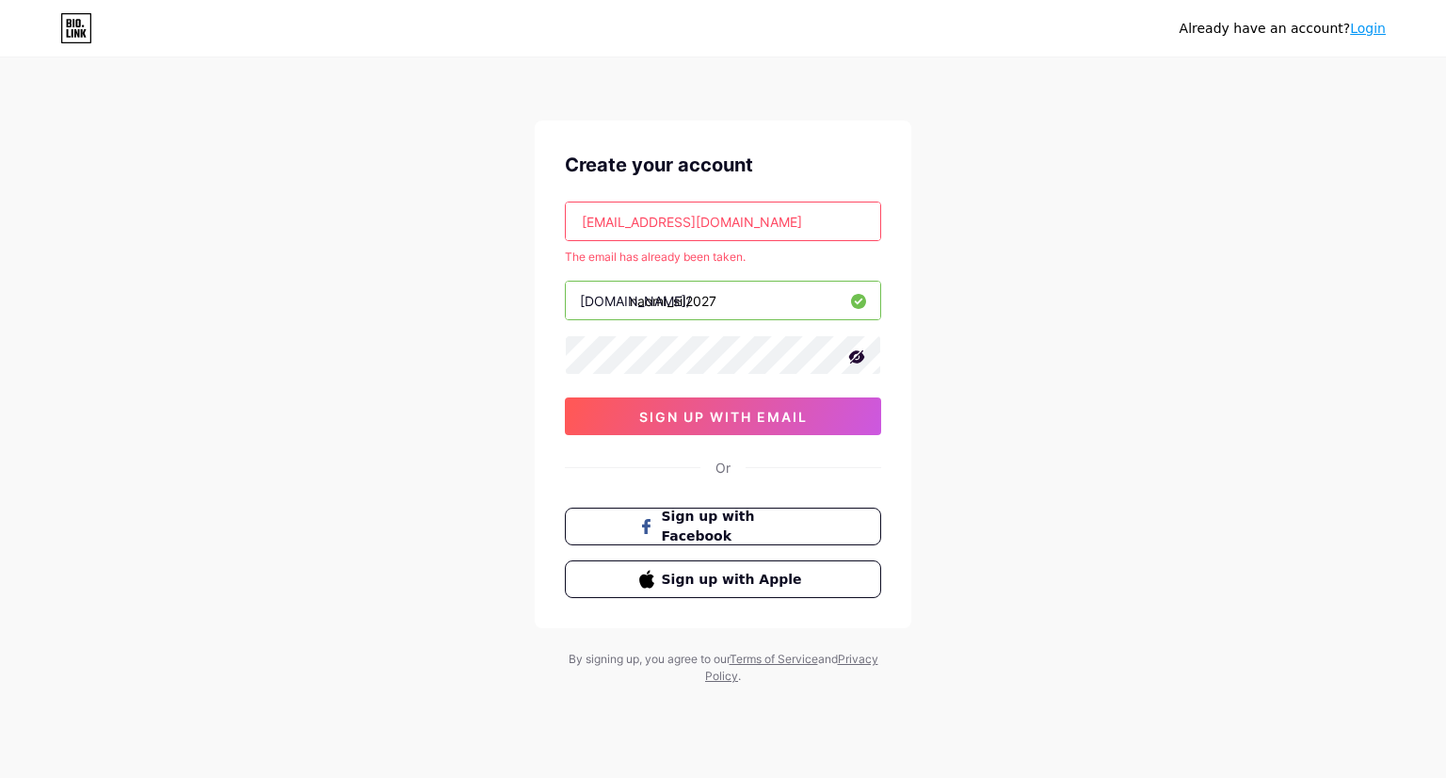
click at [1362, 31] on link "Login" at bounding box center [1368, 28] width 36 height 15
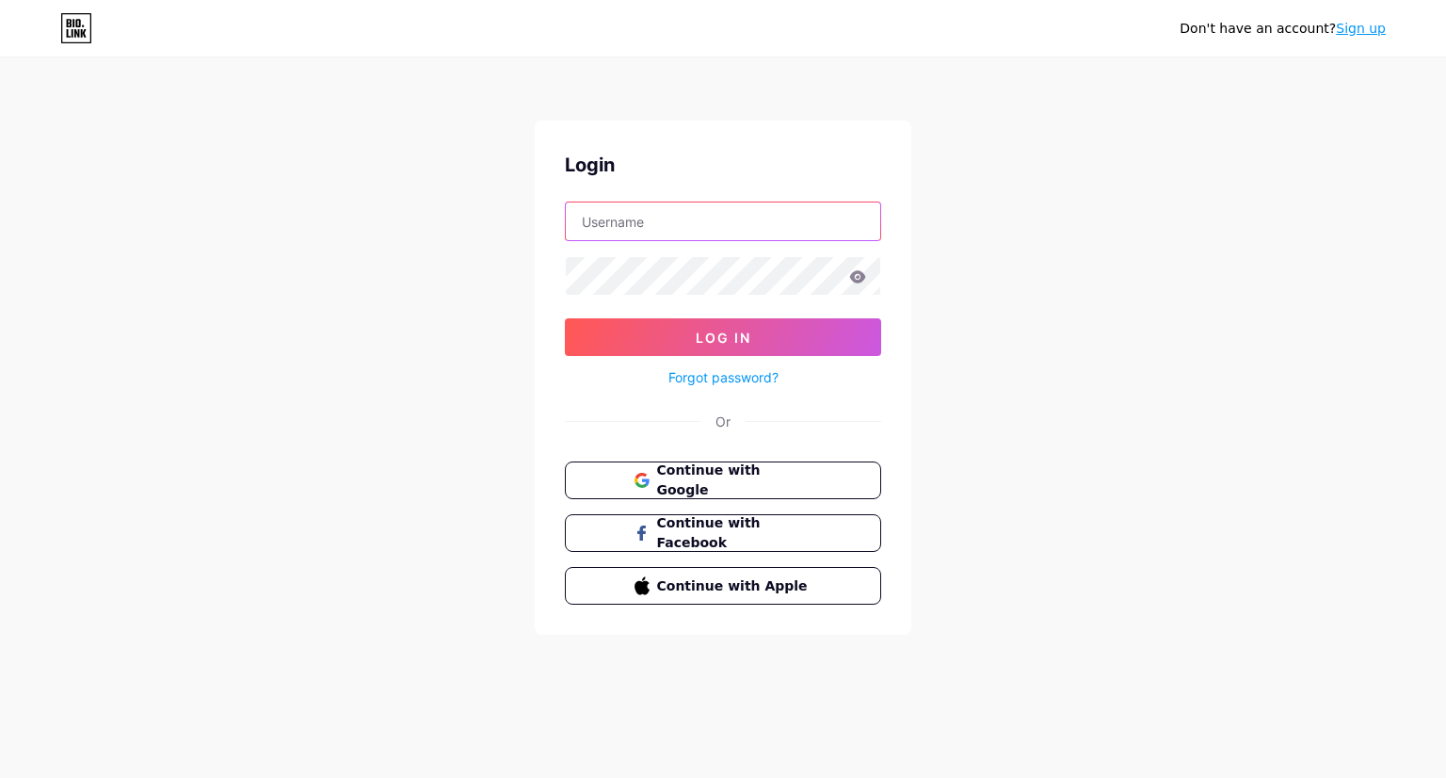
click at [732, 238] on input "text" at bounding box center [723, 221] width 314 height 38
type input "[EMAIL_ADDRESS][DOMAIN_NAME]"
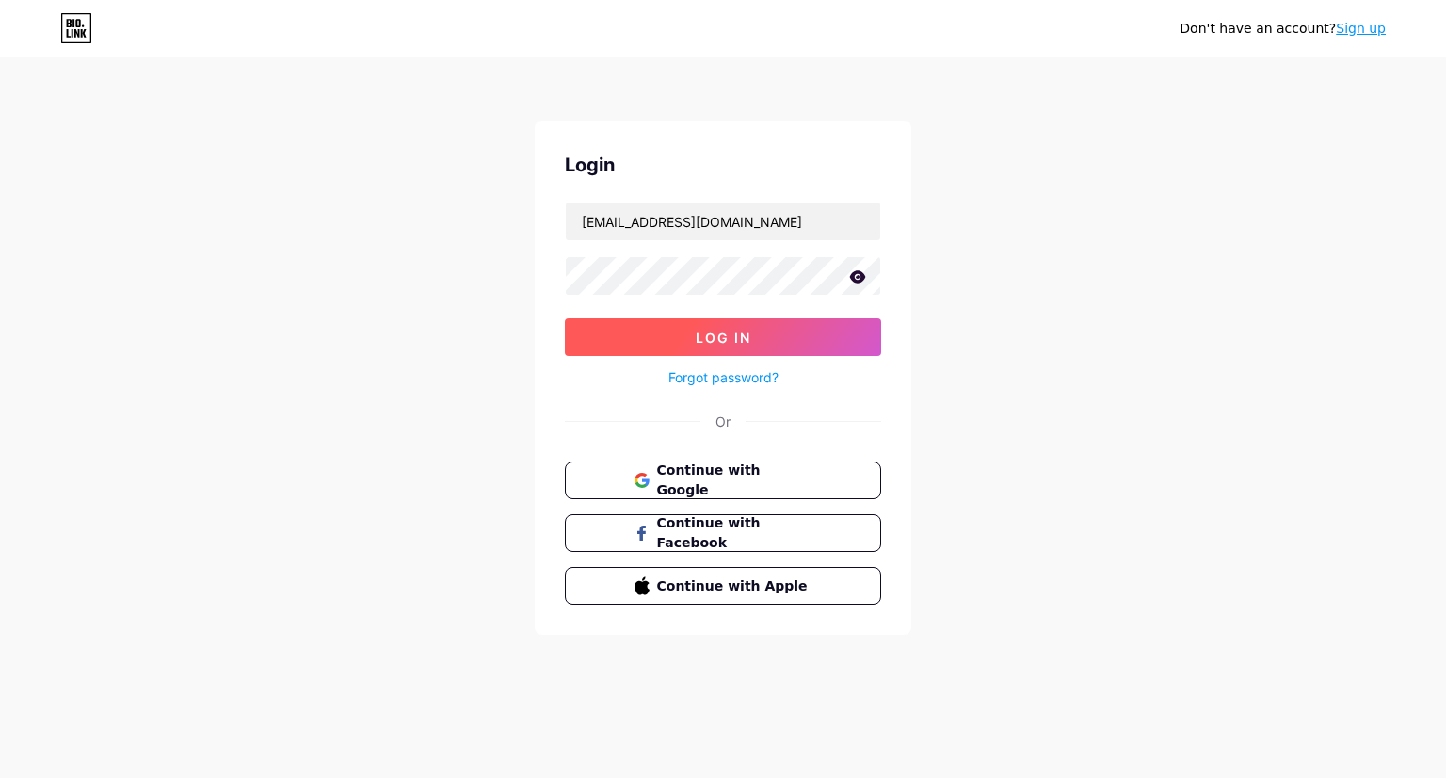
click at [724, 323] on button "Log In" at bounding box center [723, 337] width 316 height 38
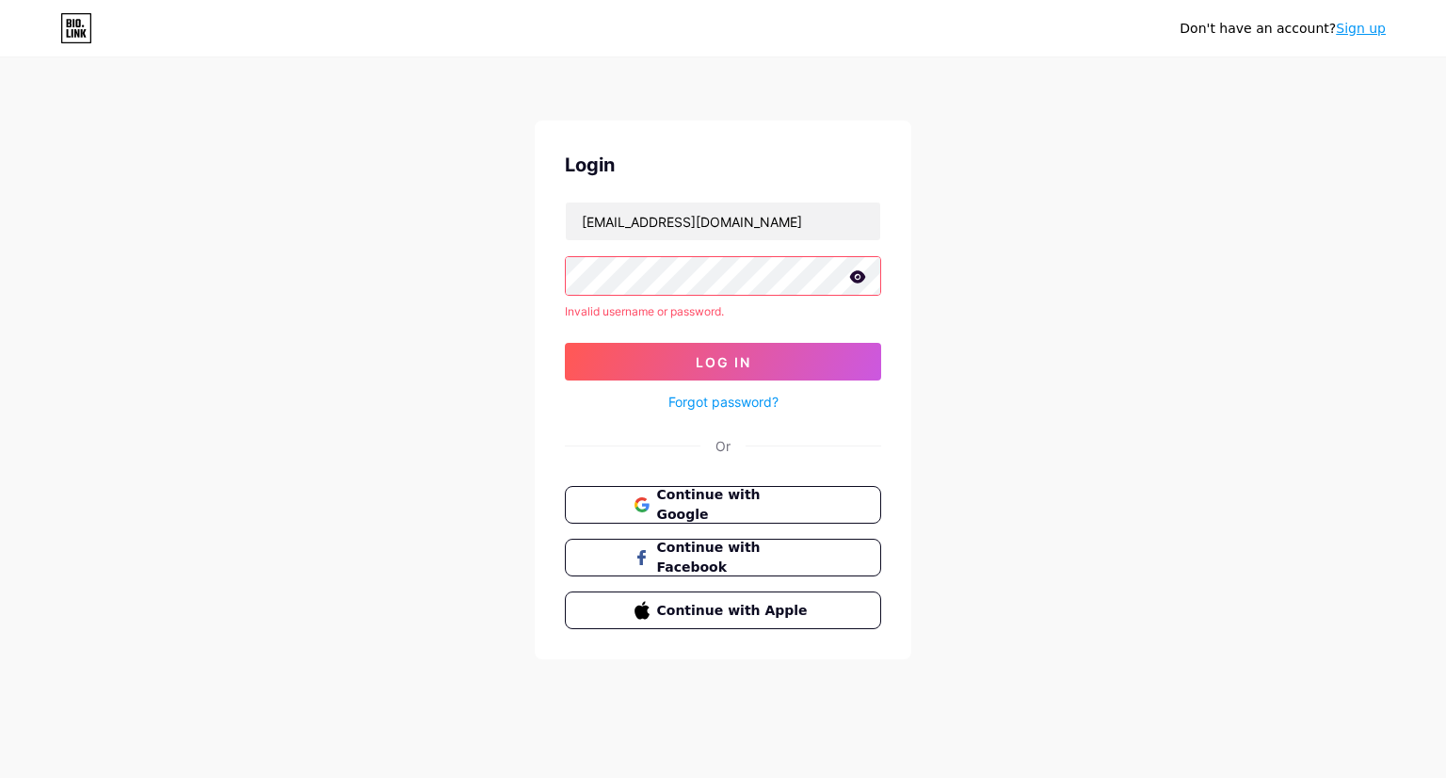
click at [853, 278] on icon at bounding box center [858, 276] width 16 height 12
click at [1354, 37] on div "Don't have an account? Sign up" at bounding box center [1283, 29] width 206 height 20
click at [1354, 36] on link "Sign up" at bounding box center [1361, 28] width 50 height 15
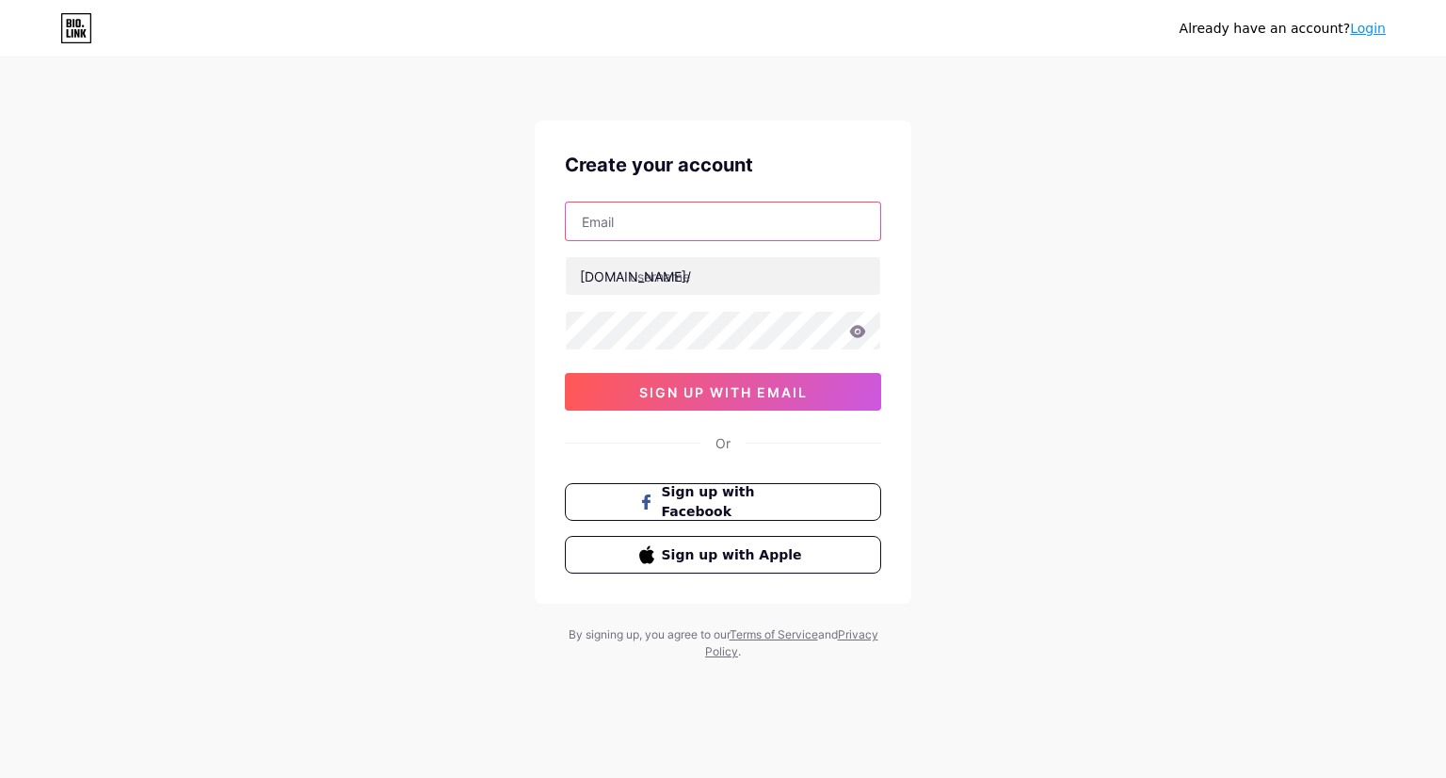
click at [752, 205] on input "text" at bounding box center [723, 221] width 314 height 38
type input "[EMAIL_ADDRESS][DOMAIN_NAME]"
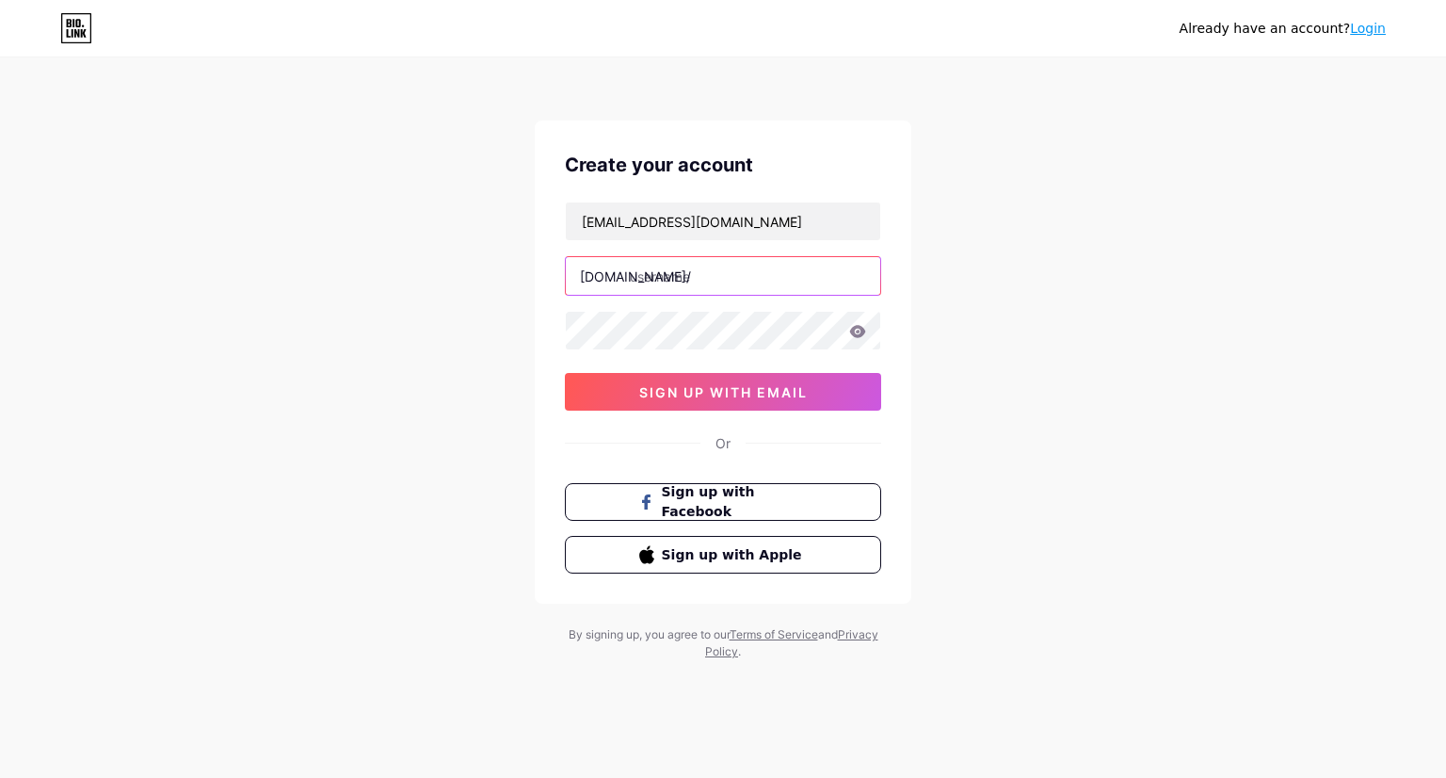
click at [706, 279] on input "text" at bounding box center [723, 276] width 314 height 38
click at [1069, 332] on div "Already have an account? Login Create your account naominoelle03@gmail.com bio.…" at bounding box center [723, 360] width 1446 height 720
click at [1373, 27] on link "Login" at bounding box center [1368, 28] width 36 height 15
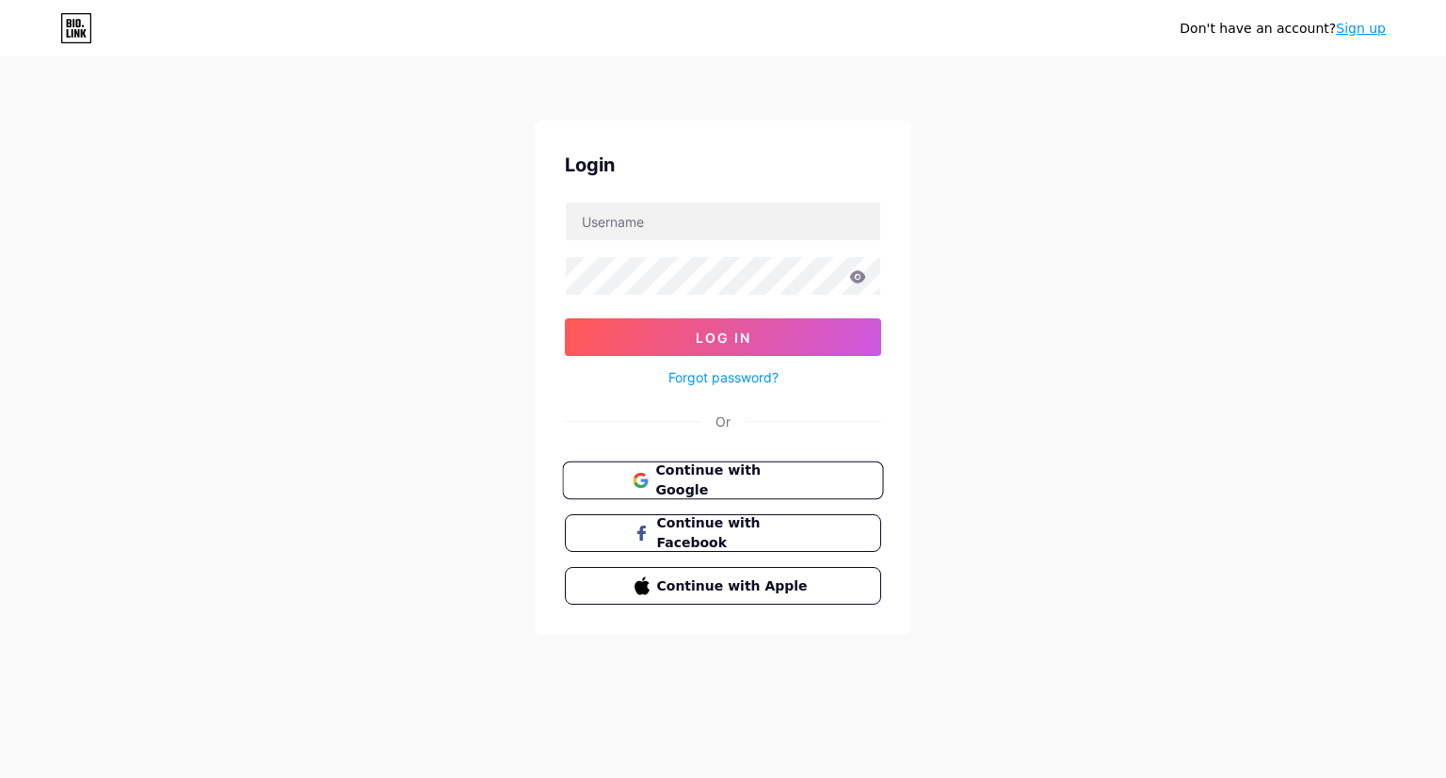
click at [745, 470] on span "Continue with Google" at bounding box center [733, 480] width 157 height 40
click at [625, 230] on input "text" at bounding box center [723, 221] width 314 height 38
type input "[EMAIL_ADDRESS][DOMAIN_NAME]"
click at [565, 318] on button "Log In" at bounding box center [723, 337] width 316 height 38
click at [775, 233] on input "text" at bounding box center [723, 221] width 314 height 38
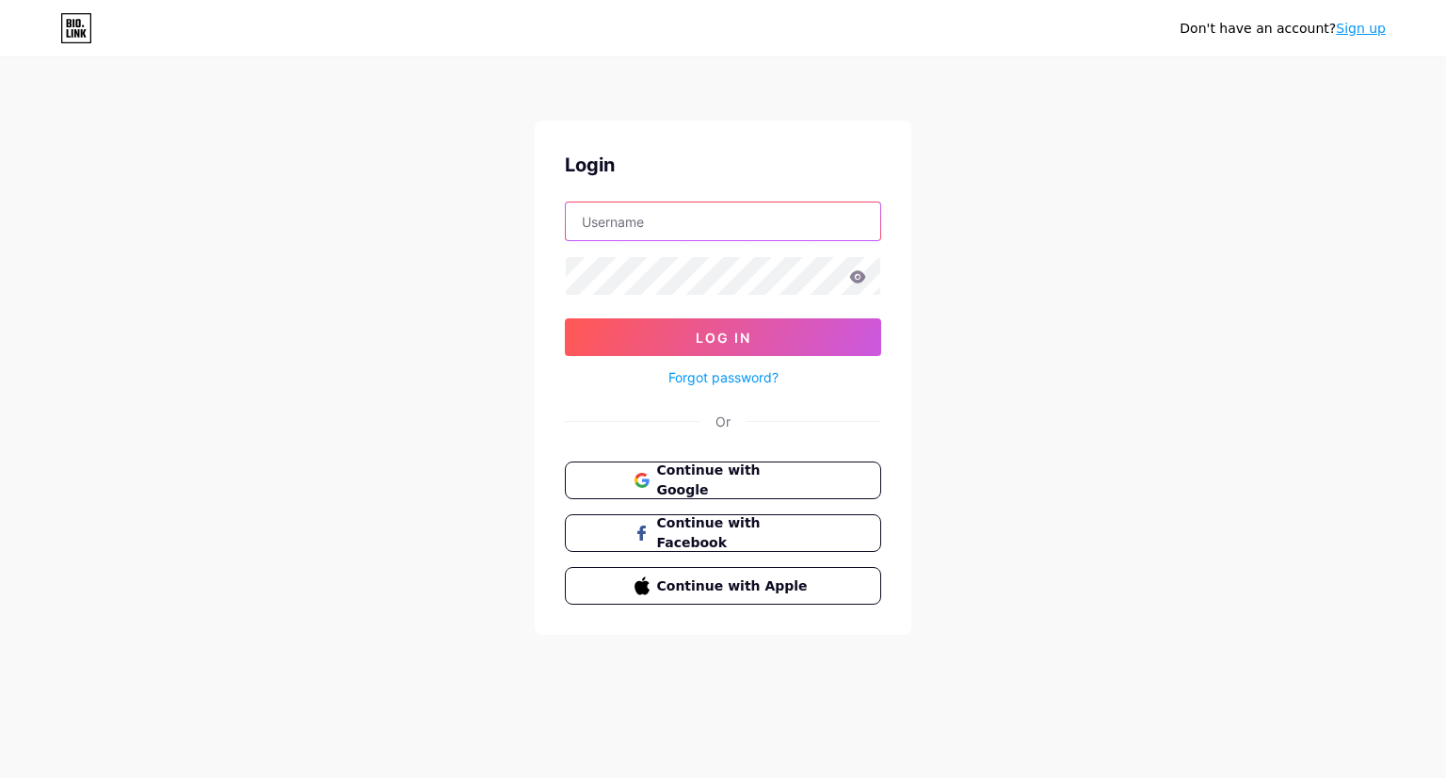
type input "[EMAIL_ADDRESS][DOMAIN_NAME]"
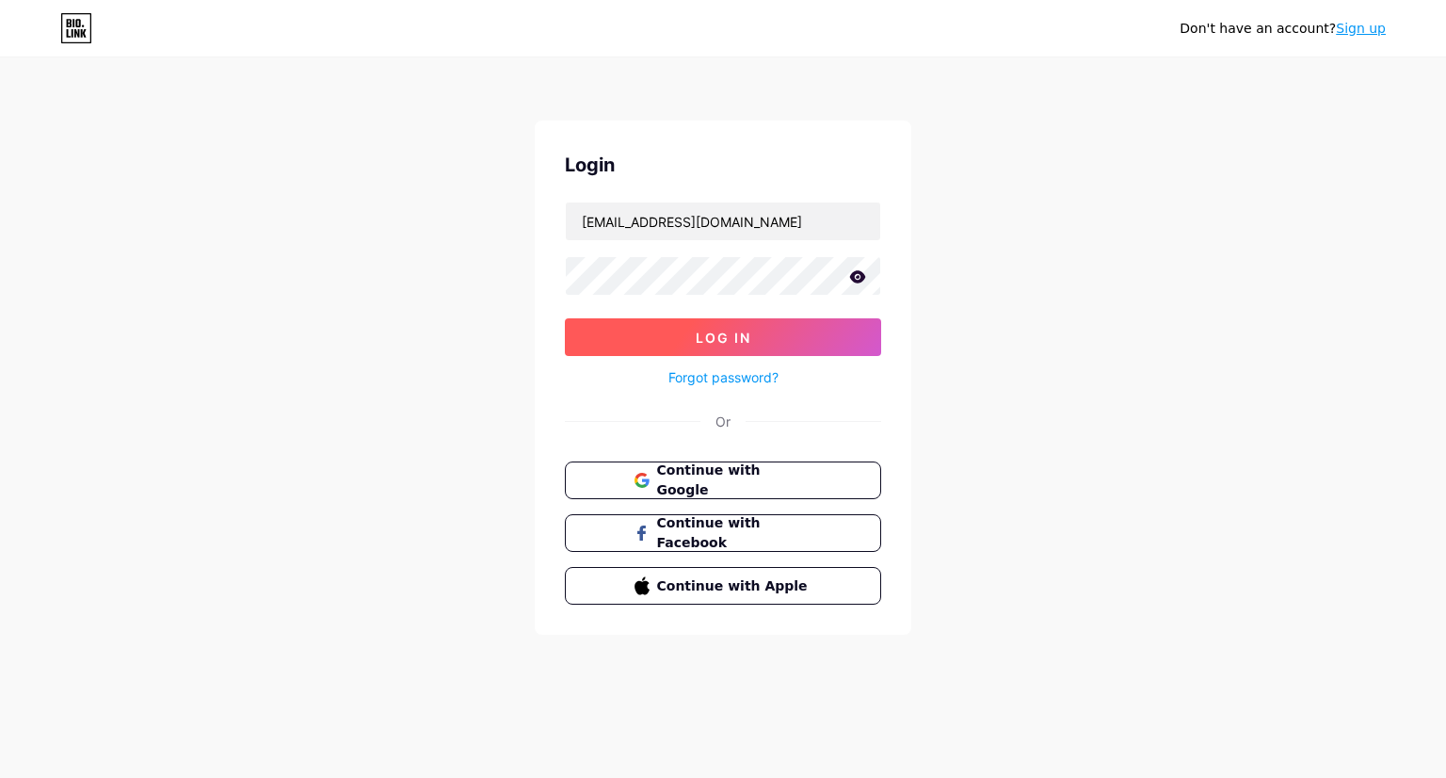
click at [724, 334] on span "Log In" at bounding box center [724, 337] width 56 height 16
